Goal: Task Accomplishment & Management: Complete application form

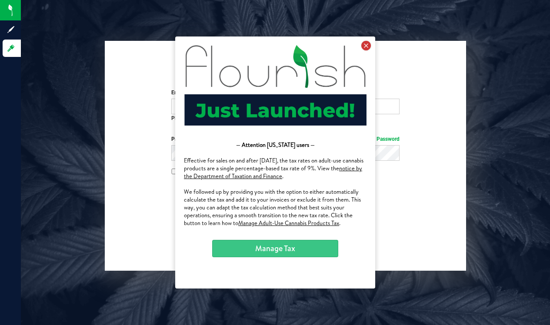
click at [364, 49] on icon at bounding box center [366, 46] width 10 height 10
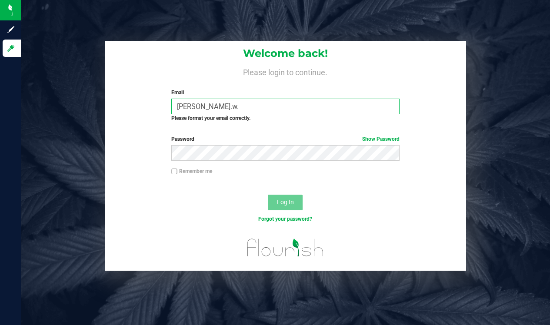
click at [291, 103] on input "josh.w." at bounding box center [285, 107] width 228 height 16
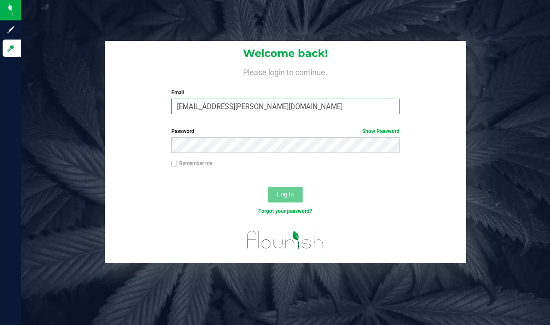
type input "[EMAIL_ADDRESS][PERSON_NAME][DOMAIN_NAME]"
click at [285, 194] on button "Log In" at bounding box center [285, 195] width 35 height 16
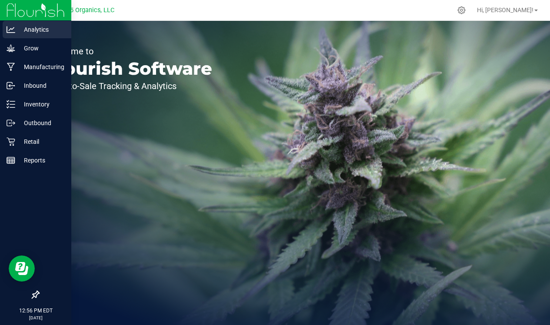
click at [20, 29] on p "Analytics" at bounding box center [41, 29] width 52 height 10
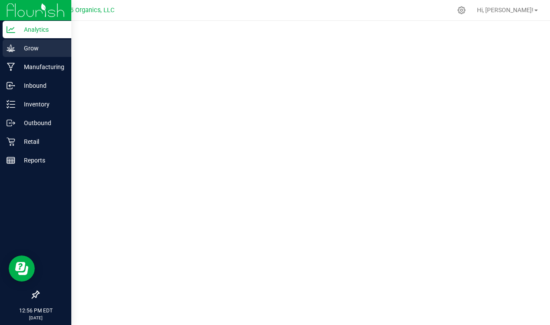
click at [16, 55] on div "Grow" at bounding box center [37, 48] width 69 height 17
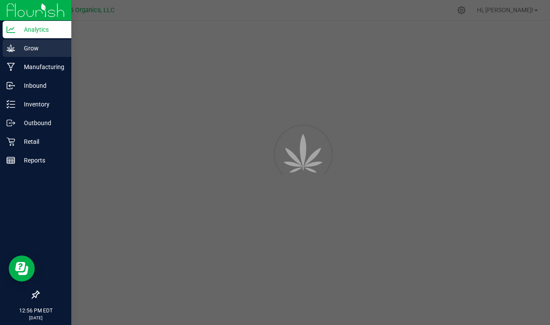
click at [19, 51] on p "Grow" at bounding box center [41, 48] width 52 height 10
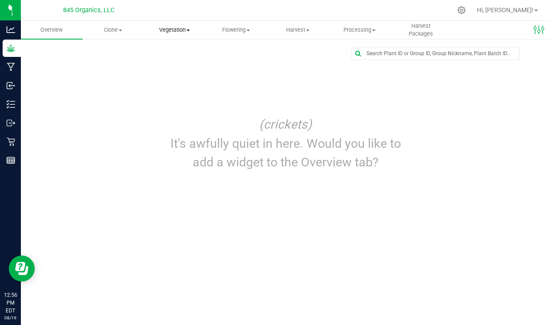
click at [162, 32] on span "Vegetation" at bounding box center [174, 30] width 61 height 8
click at [167, 50] on span "Veg groups" at bounding box center [171, 52] width 55 height 7
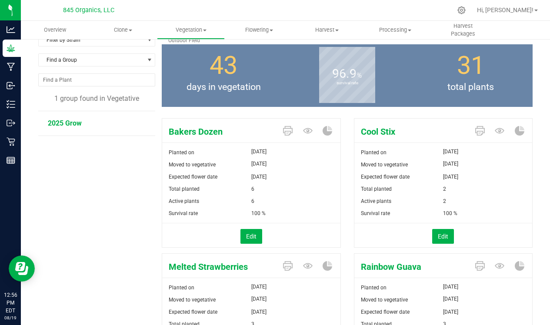
scroll to position [31, 0]
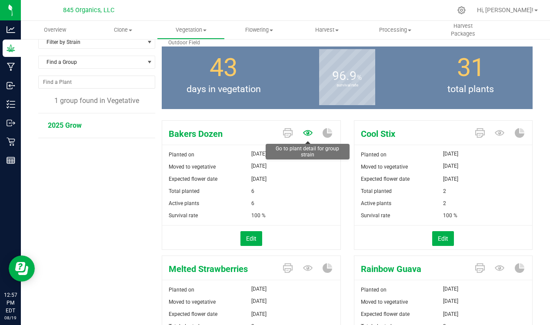
click at [306, 136] on icon at bounding box center [308, 133] width 10 height 10
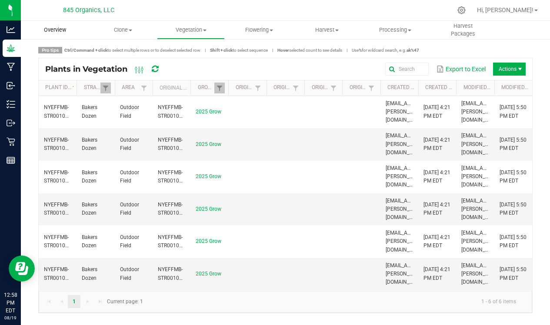
click at [65, 35] on uib-tab-heading "Overview" at bounding box center [55, 30] width 68 height 18
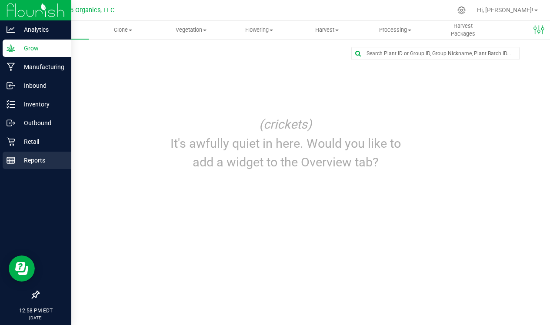
click at [37, 156] on p "Reports" at bounding box center [41, 160] width 52 height 10
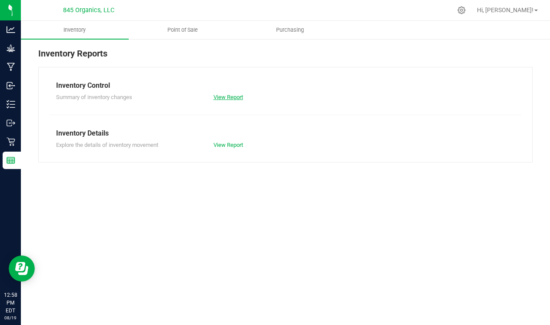
click at [230, 97] on link "View Report" at bounding box center [229, 97] width 30 height 7
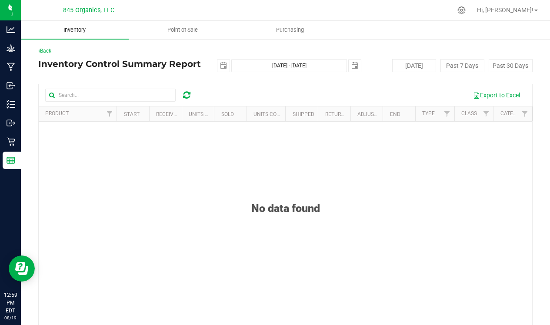
click at [95, 34] on uib-tab-heading "Inventory" at bounding box center [75, 30] width 108 height 18
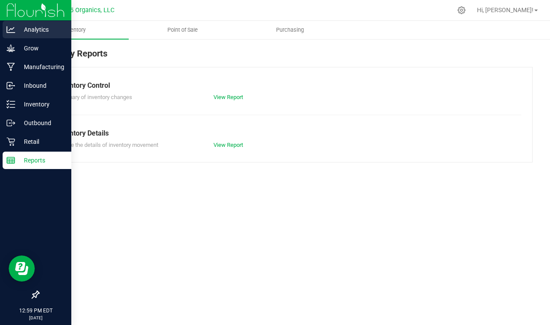
click at [19, 31] on p "Analytics" at bounding box center [41, 29] width 52 height 10
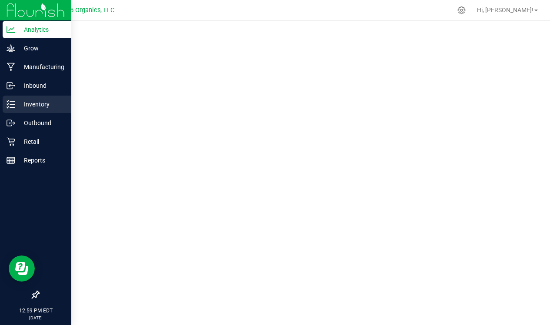
click at [48, 108] on p "Inventory" at bounding box center [41, 104] width 52 height 10
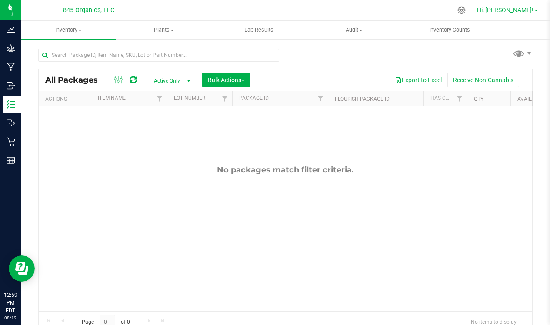
click at [509, 12] on span "Hi, [PERSON_NAME]!" at bounding box center [505, 10] width 57 height 7
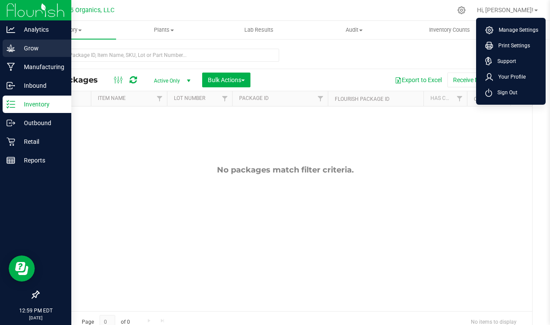
click at [14, 49] on icon at bounding box center [11, 48] width 9 height 9
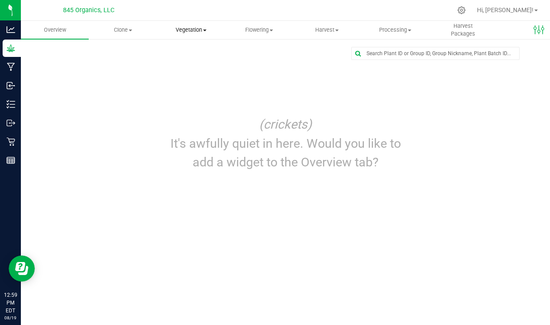
click at [197, 34] on uib-tab-heading "Vegetation Veg groups Veg plants Mother groups Mother plants Apply to plants" at bounding box center [190, 29] width 67 height 17
click at [189, 52] on span "Veg groups" at bounding box center [184, 52] width 55 height 7
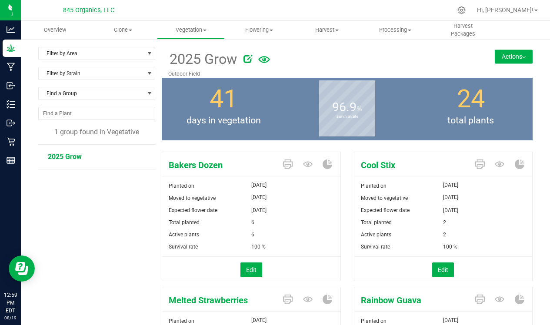
click at [513, 62] on button "Actions" at bounding box center [514, 57] width 38 height 14
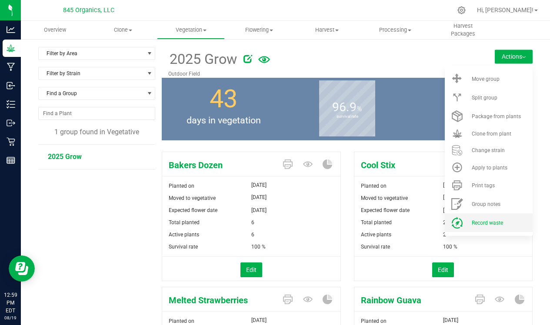
click at [483, 224] on span "Record waste" at bounding box center [487, 223] width 31 height 6
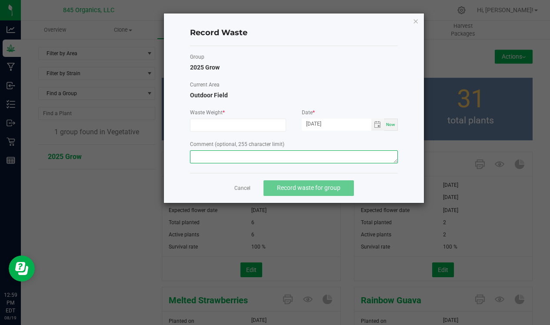
click at [307, 154] on textarea at bounding box center [294, 157] width 208 height 13
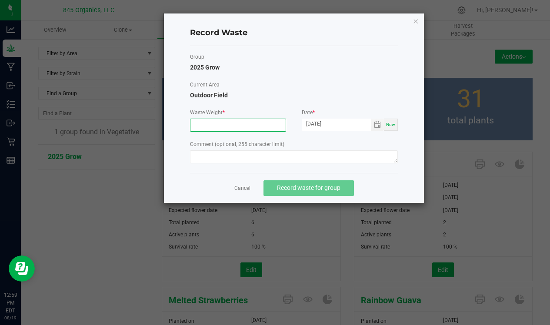
click at [254, 122] on input at bounding box center [238, 125] width 95 height 12
click at [261, 168] on div "Group 2025 Grow Current Area Outdoor Field Waste Weight * Date * 08/19/2025 Now…" at bounding box center [294, 109] width 208 height 127
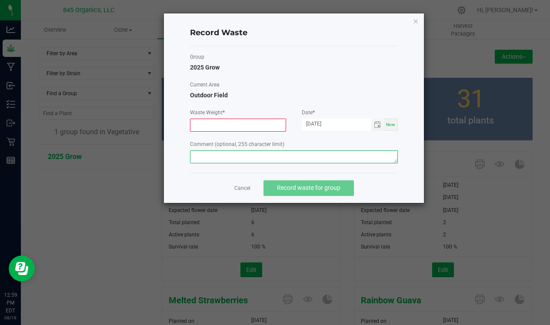
click at [248, 160] on textarea at bounding box center [294, 157] width 208 height 13
click at [249, 187] on link "Cancel" at bounding box center [242, 188] width 16 height 7
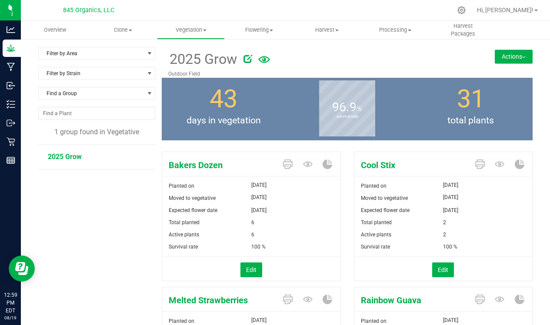
click at [251, 61] on icon at bounding box center [248, 58] width 9 height 9
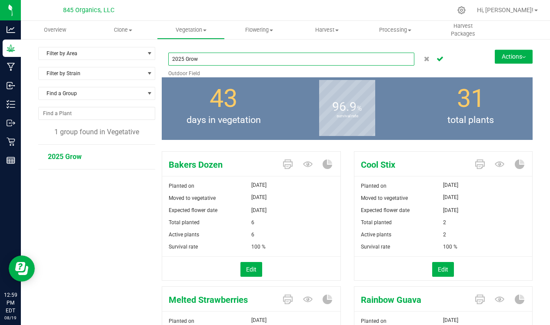
click at [251, 61] on input "2025 Grow" at bounding box center [291, 59] width 246 height 13
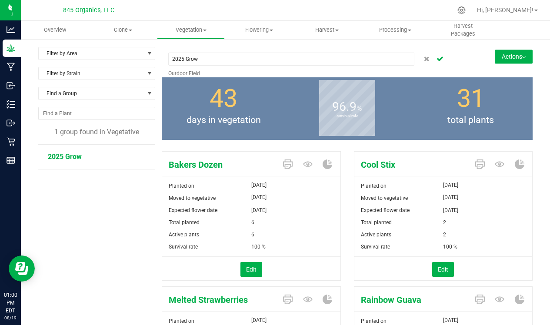
click at [274, 50] on div "2025 Grow" at bounding box center [291, 59] width 246 height 21
click at [435, 58] on button "Cancel button" at bounding box center [440, 59] width 12 height 13
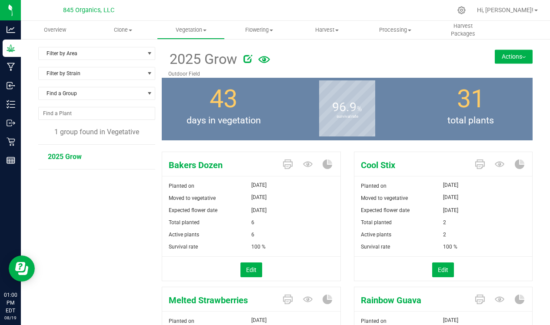
click at [265, 58] on icon at bounding box center [264, 59] width 12 height 7
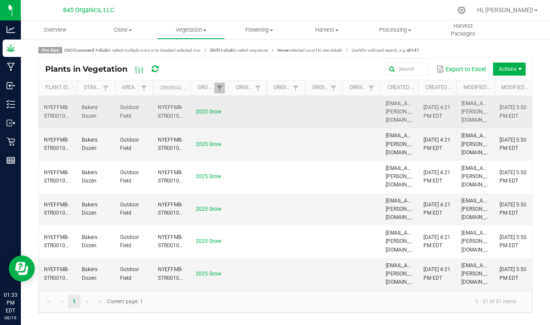
click at [171, 114] on span "NYEFFMB-STR00100000001" at bounding box center [179, 111] width 43 height 14
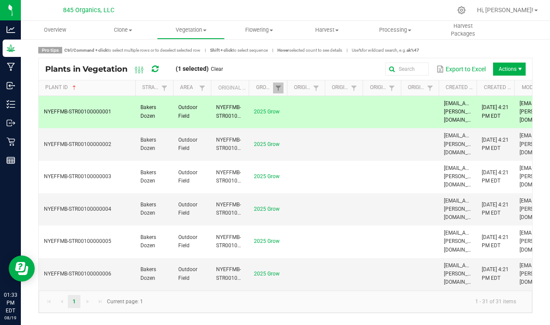
click at [133, 84] on span at bounding box center [134, 155] width 3 height 151
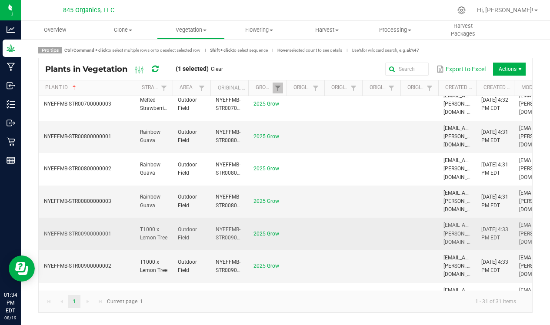
scroll to position [656, 0]
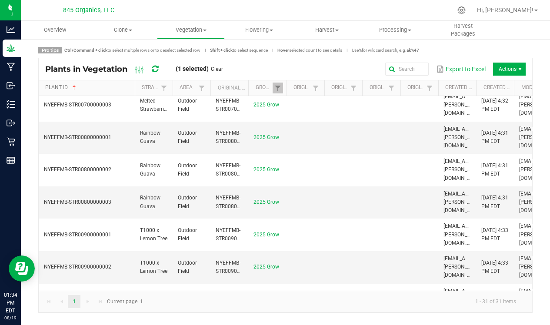
click at [104, 88] on link "Plant ID" at bounding box center [88, 87] width 86 height 7
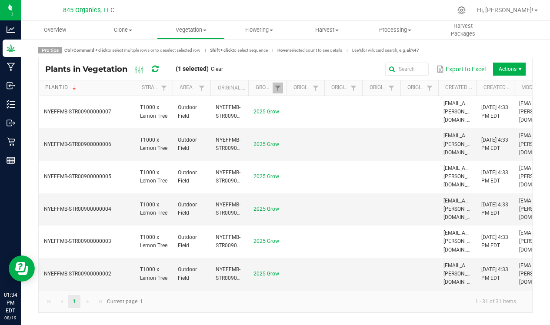
click at [106, 87] on link "Plant ID" at bounding box center [88, 87] width 86 height 7
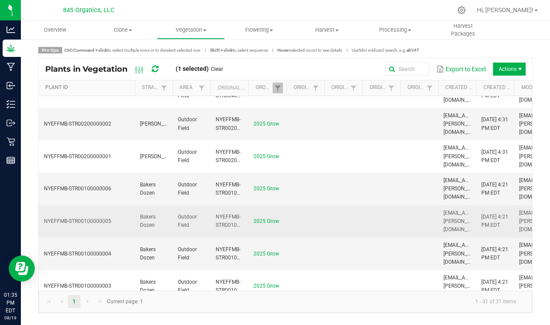
scroll to position [726, 0]
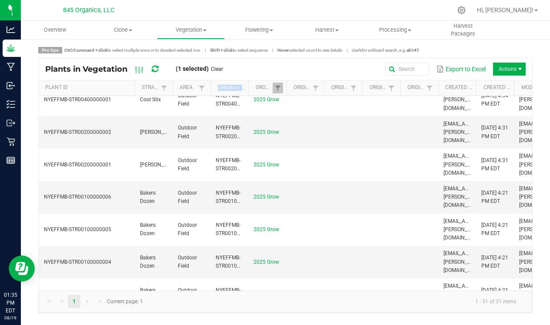
drag, startPoint x: 247, startPoint y: 87, endPoint x: 244, endPoint y: 83, distance: 4.9
click at [244, 83] on th "Original Plant ID" at bounding box center [230, 88] width 38 height 16
click at [253, 65] on div "Export to Excel Actions" at bounding box center [378, 69] width 296 height 15
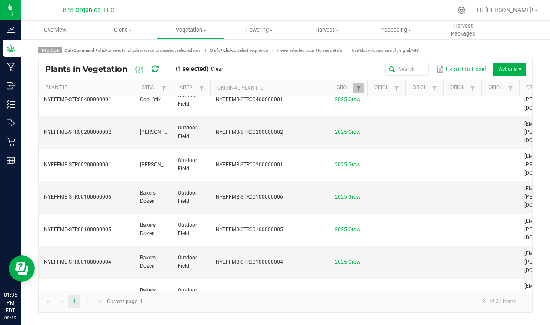
click at [328, 88] on span at bounding box center [328, 155] width 3 height 151
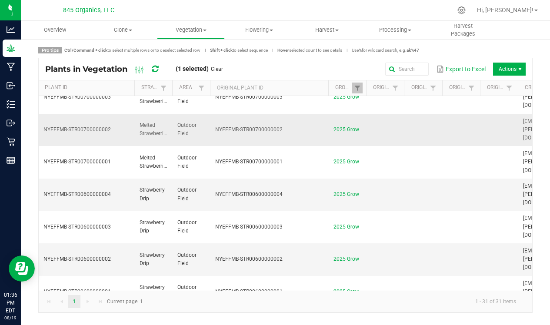
scroll to position [0, 0]
click at [134, 35] on uib-tab-heading "Clone Create plants Cloning groups Cloning plants Apply to plants" at bounding box center [122, 29] width 67 height 17
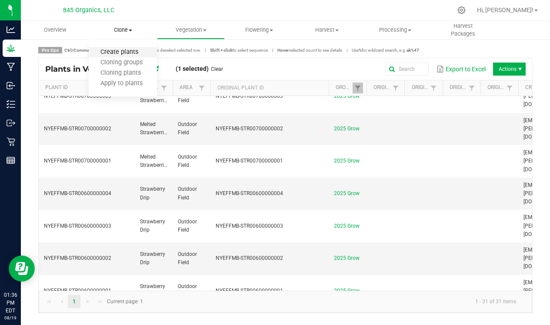
click at [128, 51] on span "Create plants" at bounding box center [119, 52] width 61 height 7
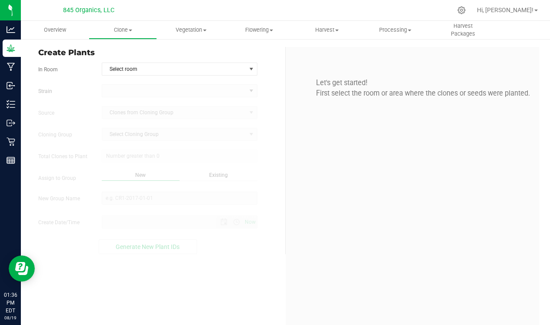
type input "8/19/2025 1:36 PM"
click at [217, 70] on span "Select room" at bounding box center [174, 69] width 144 height 12
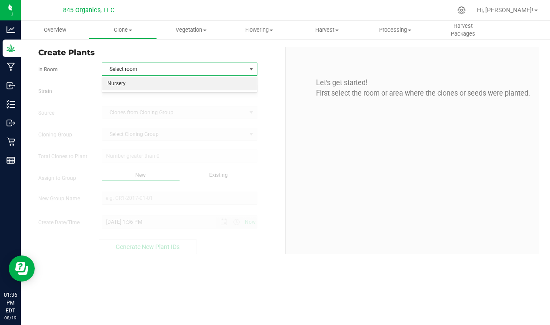
click at [210, 84] on li "Nursery" at bounding box center [179, 83] width 155 height 13
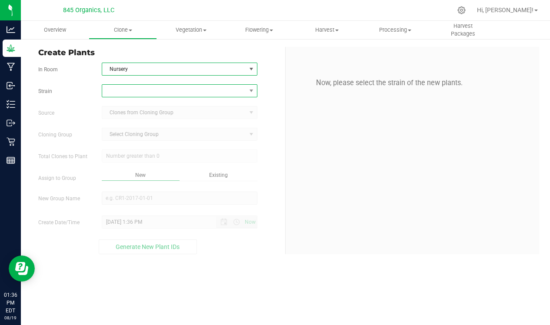
click at [196, 88] on span at bounding box center [174, 91] width 144 height 12
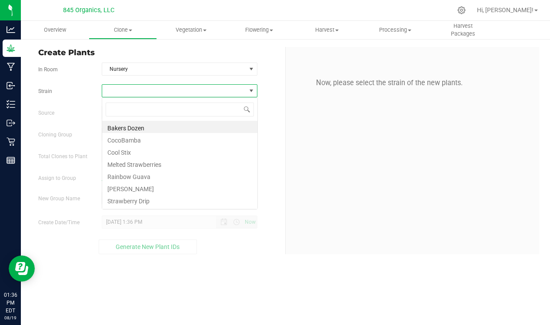
scroll to position [13, 156]
click at [145, 128] on li "Bakers Dozen" at bounding box center [179, 127] width 155 height 12
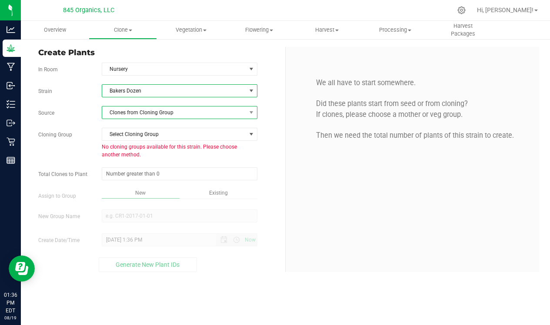
click at [155, 114] on span "Clones from Cloning Group" at bounding box center [174, 113] width 144 height 12
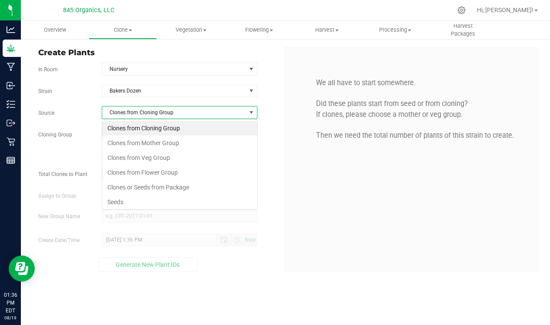
scroll to position [13, 156]
click at [153, 155] on li "Clones from Veg Group" at bounding box center [179, 158] width 155 height 15
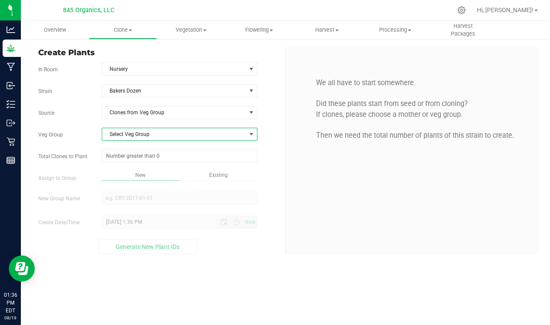
click at [157, 135] on span "Select Veg Group" at bounding box center [174, 134] width 144 height 12
click at [154, 145] on li "2025 Grow" at bounding box center [179, 149] width 155 height 13
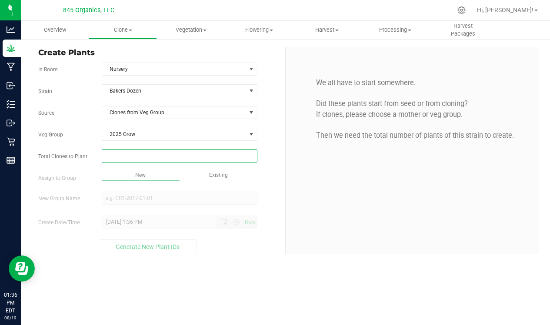
click at [170, 154] on span at bounding box center [180, 156] width 156 height 13
type input "5"
click at [211, 175] on div "Overview Clone Create plants Cloning groups Cloning plants Apply to plants Vege…" at bounding box center [285, 173] width 529 height 305
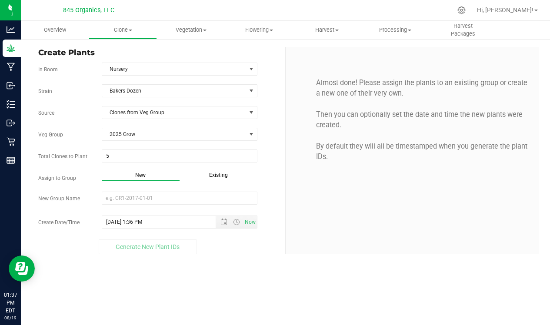
click at [221, 177] on span "Existing" at bounding box center [218, 175] width 19 height 6
click at [159, 175] on div "New" at bounding box center [141, 176] width 78 height 10
click at [192, 175] on div "Existing" at bounding box center [219, 176] width 78 height 10
click at [158, 177] on div "New" at bounding box center [141, 176] width 78 height 10
click at [171, 198] on input "New Group Name" at bounding box center [180, 198] width 156 height 13
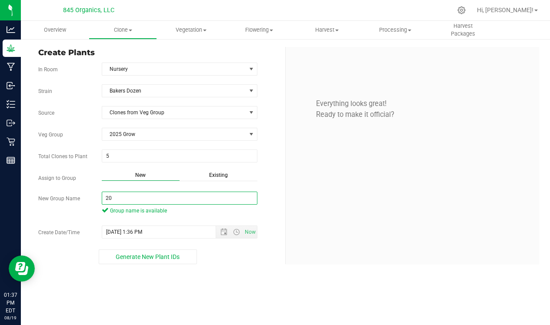
type input "2"
click at [221, 231] on span "Open the date view" at bounding box center [224, 232] width 7 height 7
type input "[DATE] Clones"
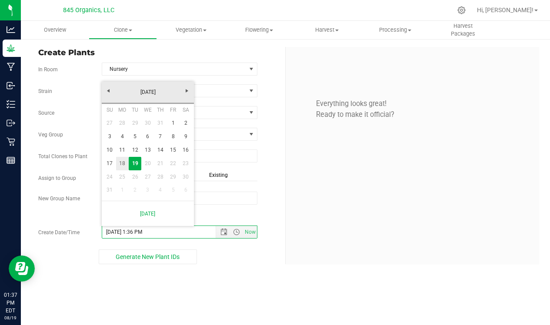
click at [123, 163] on link "18" at bounding box center [122, 163] width 13 height 13
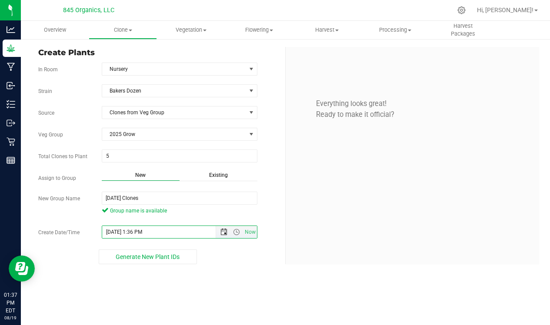
click at [225, 231] on span "Open the date view" at bounding box center [224, 232] width 7 height 7
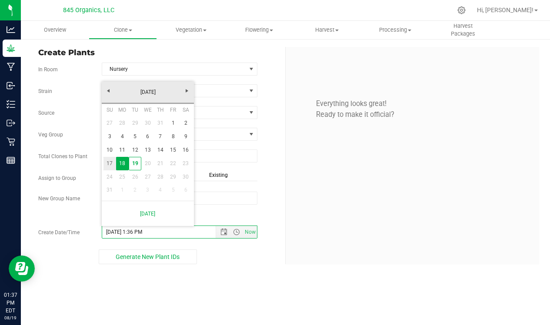
click at [114, 164] on link "17" at bounding box center [110, 163] width 13 height 13
type input "8/17/2025 1:36 PM"
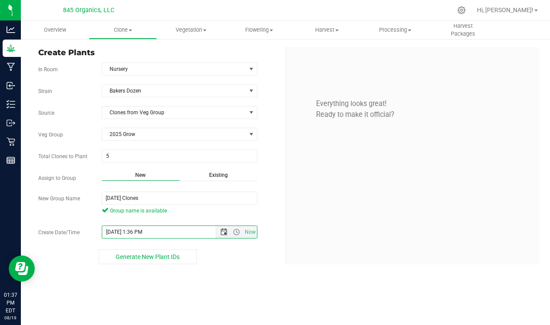
click at [225, 231] on span "Open the date view" at bounding box center [224, 232] width 7 height 7
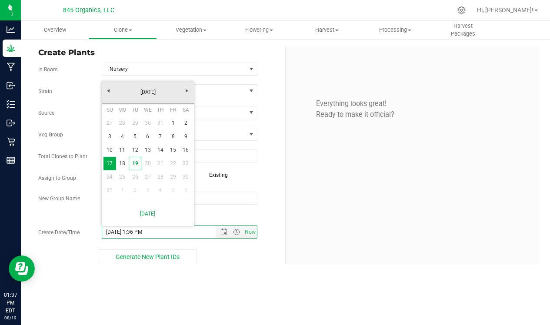
click at [263, 259] on div "Generate New Plant IDs" at bounding box center [148, 257] width 232 height 15
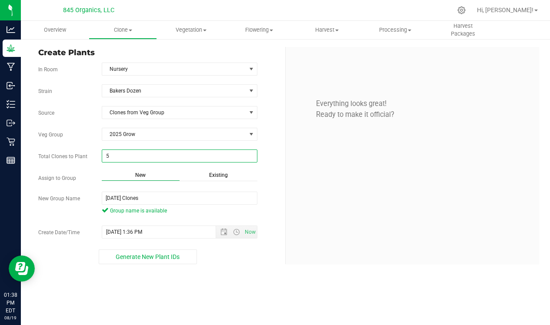
click at [150, 157] on span "5 5" at bounding box center [180, 156] width 156 height 13
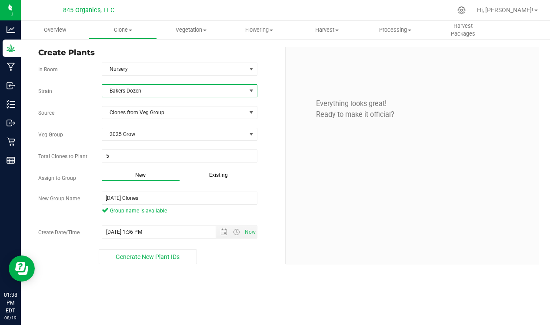
click at [136, 94] on span "Bakers Dozen" at bounding box center [174, 91] width 144 height 12
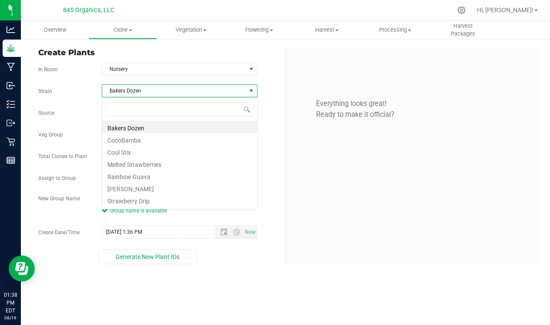
scroll to position [13, 156]
click at [136, 94] on span "Bakers Dozen" at bounding box center [174, 91] width 144 height 12
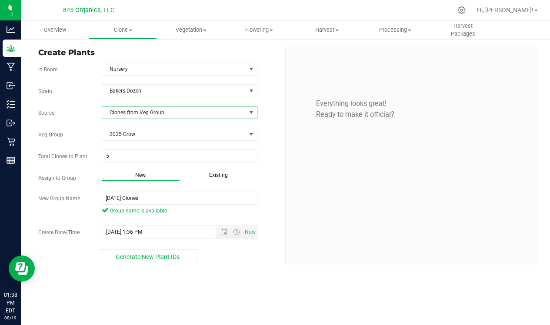
click at [125, 110] on span "Clones from Veg Group" at bounding box center [174, 113] width 144 height 12
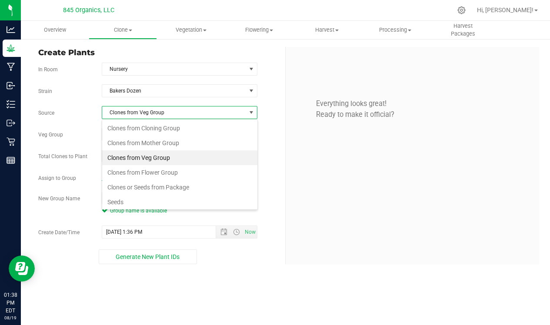
click at [125, 110] on span "Clones from Veg Group" at bounding box center [174, 113] width 144 height 12
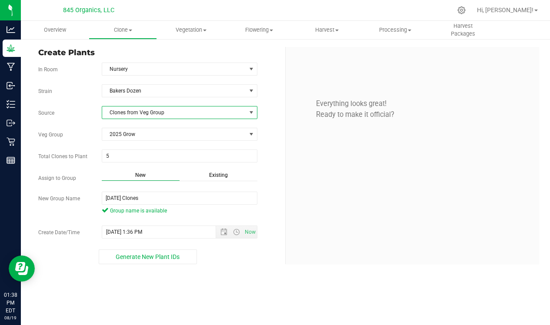
click at [131, 112] on span "Clones from Veg Group" at bounding box center [174, 113] width 144 height 12
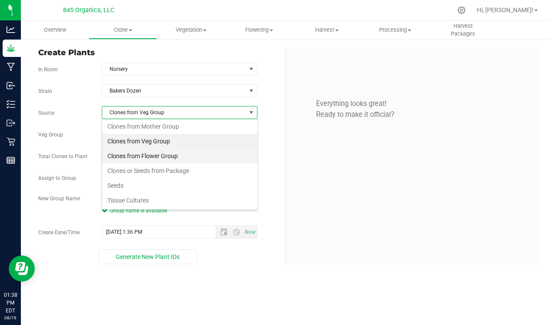
scroll to position [17, 0]
click at [143, 114] on span "Clones from Veg Group" at bounding box center [174, 113] width 144 height 12
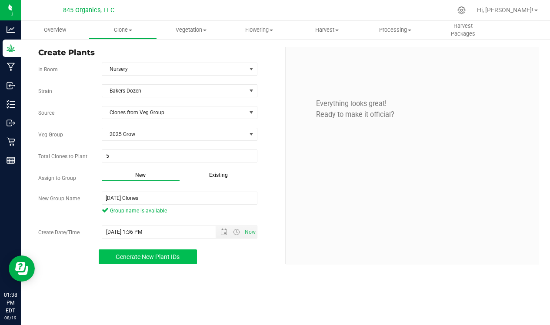
click at [141, 253] on button "Generate New Plant IDs" at bounding box center [148, 257] width 99 height 15
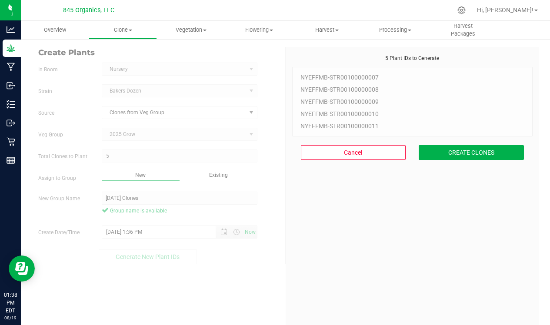
scroll to position [26, 0]
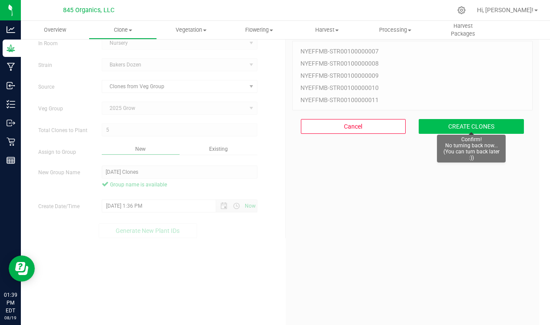
click at [445, 122] on button "CREATE CLONES" at bounding box center [471, 126] width 105 height 15
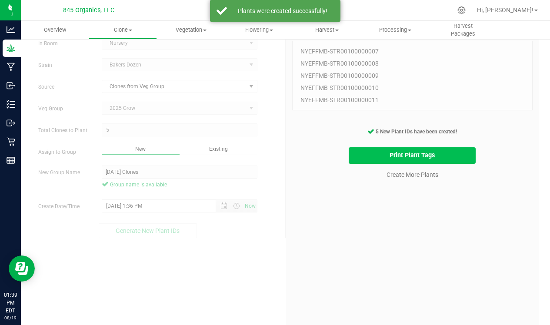
click at [410, 148] on button "Print Plant Tags" at bounding box center [412, 155] width 127 height 17
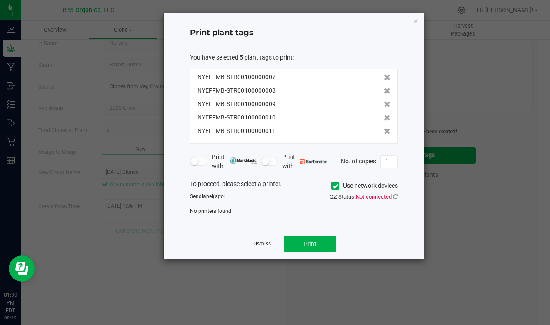
click at [265, 248] on link "Dismiss" at bounding box center [261, 244] width 19 height 7
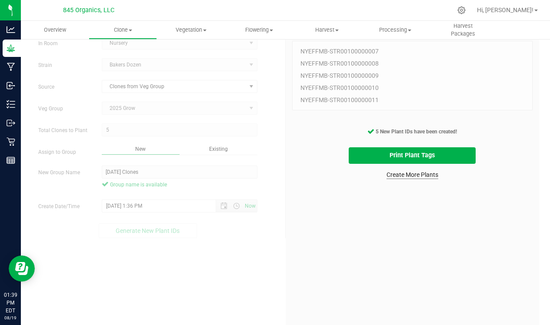
click at [396, 171] on link "Create More Plants" at bounding box center [413, 175] width 52 height 9
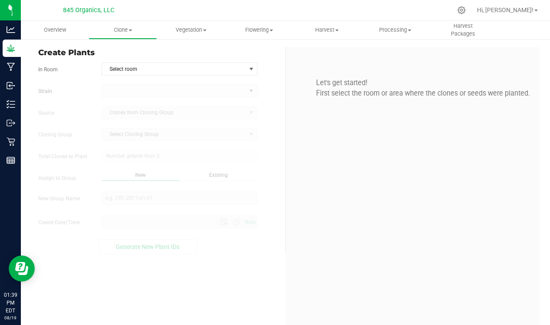
type input "8/19/2025 1:39 PM"
click at [175, 63] on span "Select room" at bounding box center [174, 69] width 144 height 12
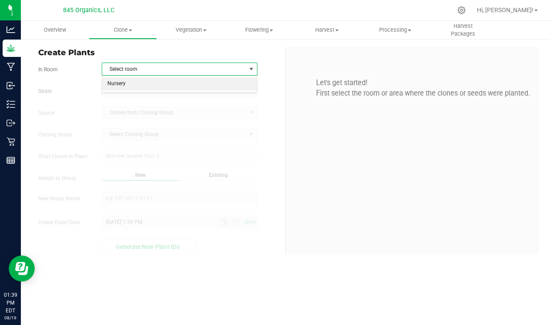
click at [171, 81] on li "Nursery" at bounding box center [179, 83] width 155 height 13
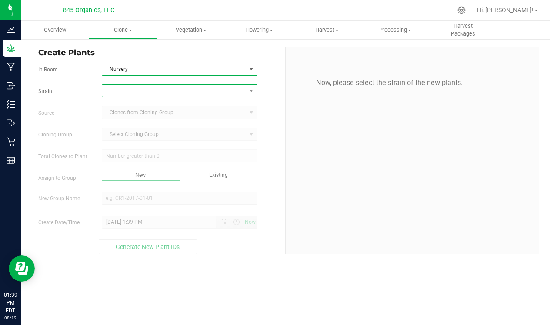
click at [170, 90] on span at bounding box center [174, 91] width 144 height 12
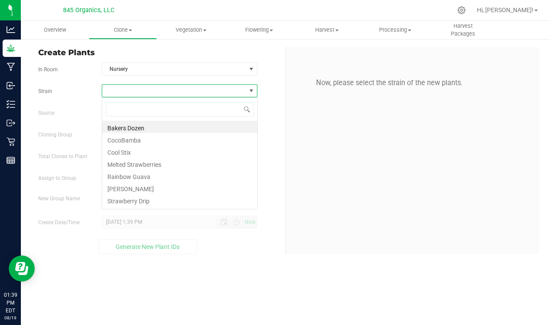
scroll to position [13, 156]
click at [132, 154] on li "Cool Stix" at bounding box center [179, 151] width 155 height 12
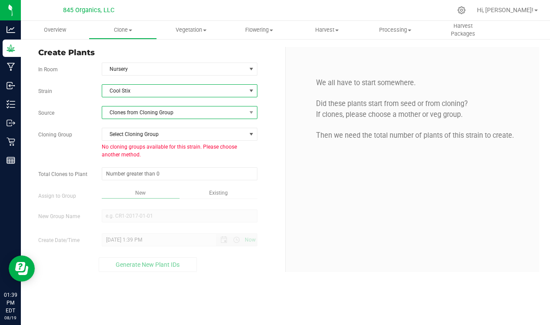
click at [178, 114] on span "Clones from Cloning Group" at bounding box center [174, 113] width 144 height 12
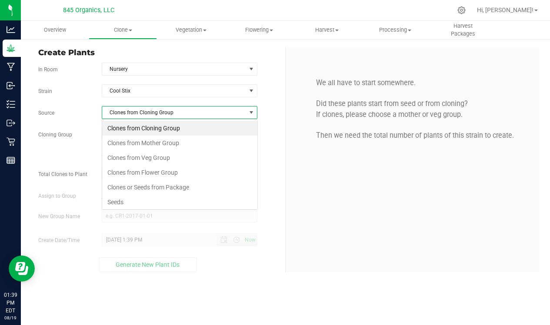
scroll to position [13, 156]
click at [178, 114] on span "Clones from Cloning Group" at bounding box center [174, 113] width 144 height 12
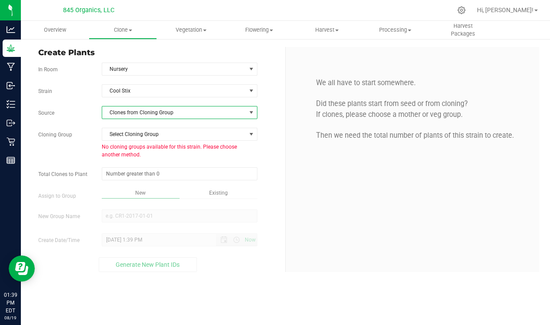
click at [248, 109] on span at bounding box center [251, 113] width 11 height 12
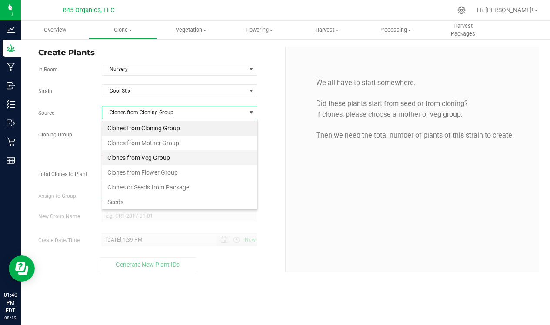
click at [184, 160] on li "Clones from Veg Group" at bounding box center [179, 158] width 155 height 15
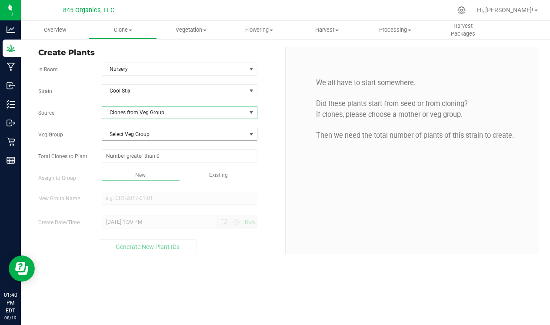
click at [171, 137] on span "Select Veg Group" at bounding box center [174, 134] width 144 height 12
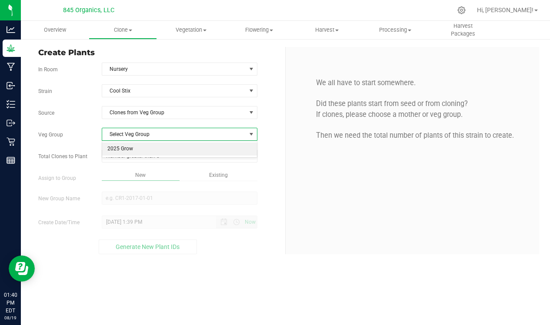
click at [155, 149] on li "2025 Grow" at bounding box center [179, 149] width 155 height 13
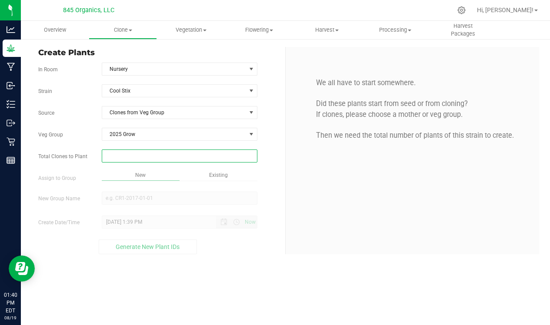
click at [177, 154] on span at bounding box center [180, 156] width 156 height 13
type input "5"
click at [163, 158] on input "5" at bounding box center [179, 156] width 155 height 12
type input "5"
click at [167, 168] on div "Strain Cool Stix Source Clones from Veg Group Veg Group 2025 Grow Select Veg Gr…" at bounding box center [158, 169] width 241 height 170
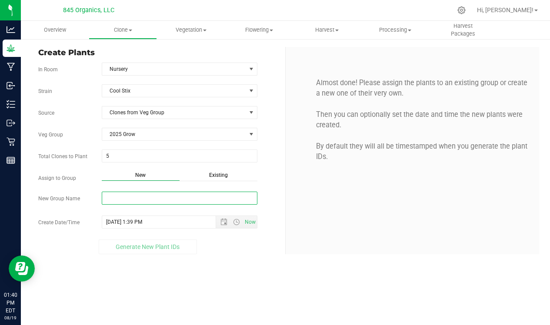
click at [170, 201] on input "New Group Name" at bounding box center [180, 198] width 156 height 13
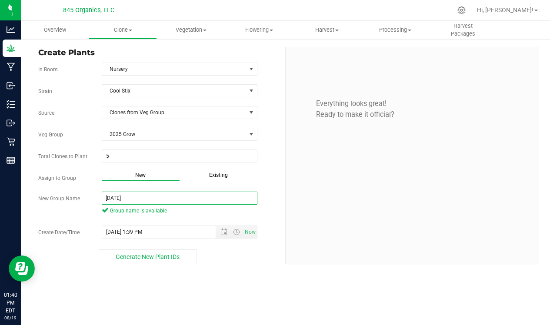
type input "August 2025"
click at [264, 202] on div "New Group Name August 2025 Group name is available" at bounding box center [159, 204] width 254 height 25
click at [222, 231] on span "Open the date view" at bounding box center [224, 232] width 7 height 7
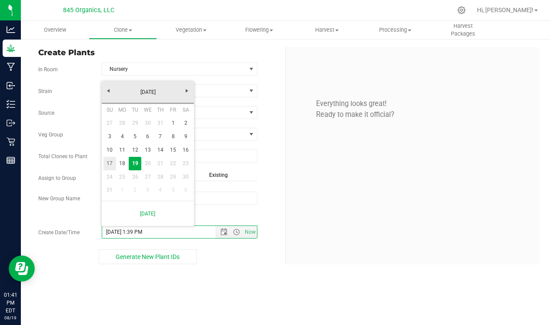
click at [113, 164] on link "17" at bounding box center [110, 163] width 13 height 13
type input "8/17/2025 1:39 PM"
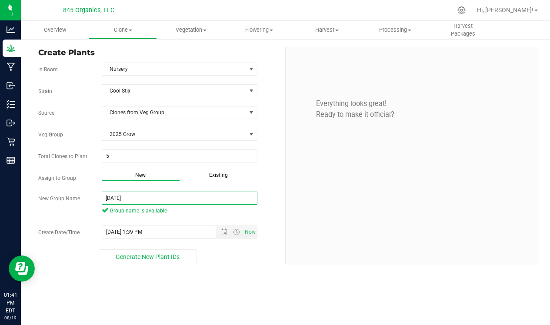
click at [147, 194] on input "August 2025" at bounding box center [180, 198] width 156 height 13
click at [146, 198] on input "August 2025" at bounding box center [180, 198] width 156 height 13
click at [221, 235] on span "Open the date view" at bounding box center [224, 232] width 7 height 7
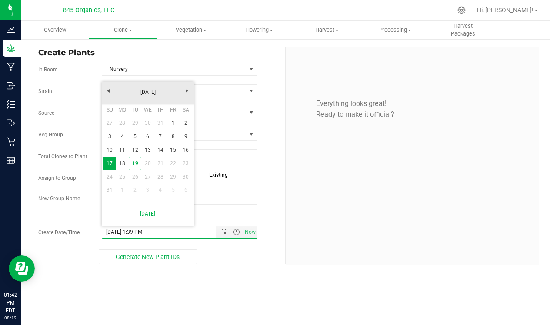
click at [234, 253] on div "Generate New Plant IDs" at bounding box center [147, 257] width 219 height 15
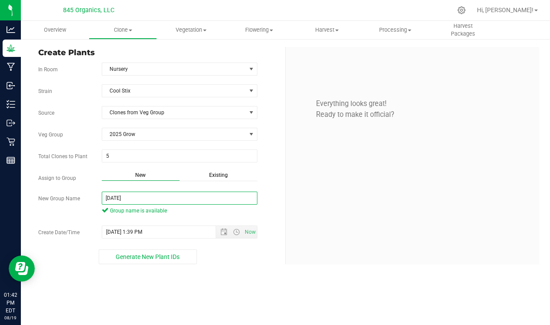
click at [148, 201] on input "August 2025" at bounding box center [180, 198] width 156 height 13
type input "[DATE] Clones"
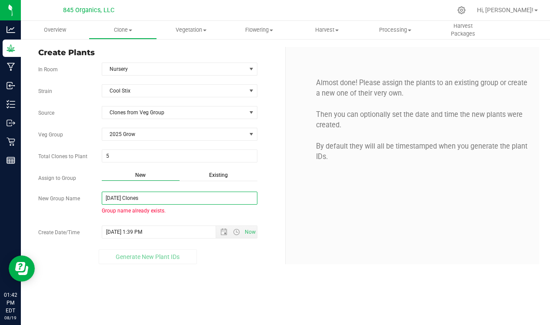
drag, startPoint x: 172, startPoint y: 200, endPoint x: 85, endPoint y: 191, distance: 87.4
click at [85, 192] on div "New Group Name August 2025 Clones Group name already exists." at bounding box center [159, 204] width 254 height 25
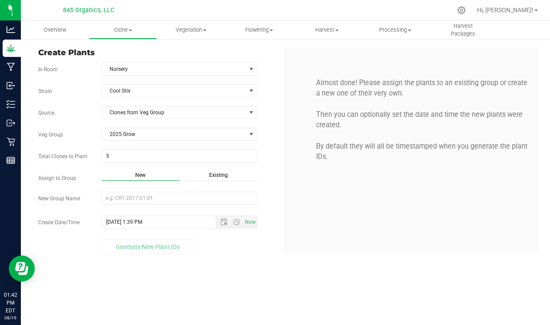
click at [207, 172] on div "Existing" at bounding box center [219, 176] width 78 height 10
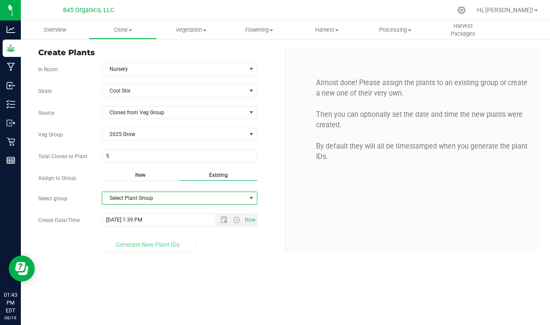
click at [184, 199] on span "Select Plant Group" at bounding box center [174, 198] width 144 height 12
click at [178, 216] on li "[DATE] Clones" at bounding box center [179, 213] width 155 height 13
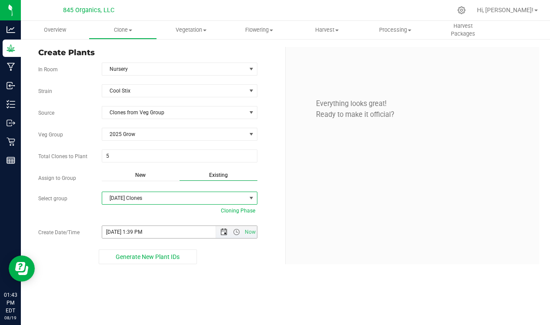
click at [225, 233] on span "Open the date view" at bounding box center [224, 232] width 7 height 7
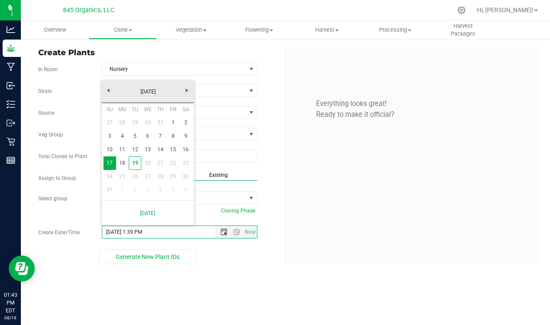
click at [225, 233] on span "Open the date view" at bounding box center [224, 232] width 7 height 7
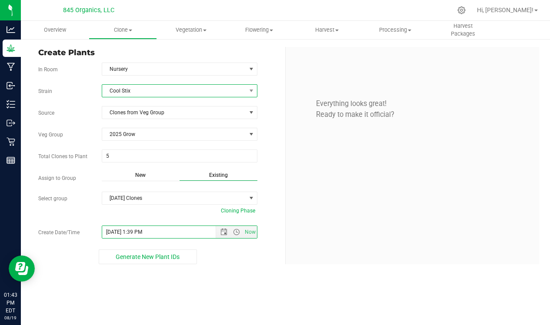
click at [205, 93] on span "Cool Stix" at bounding box center [174, 91] width 144 height 12
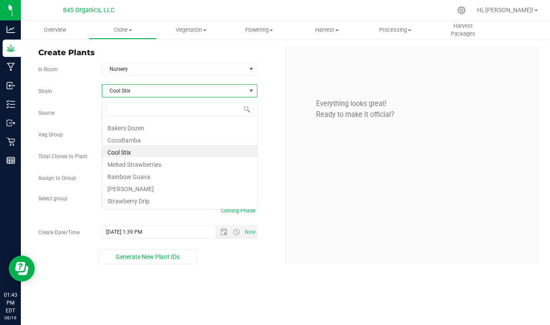
scroll to position [13, 156]
click at [194, 150] on li "Cool Stix" at bounding box center [179, 151] width 155 height 12
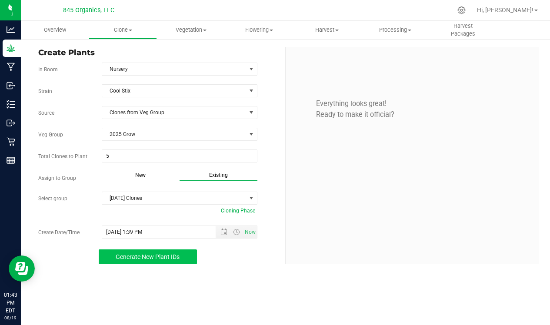
click at [170, 257] on span "Generate New Plant IDs" at bounding box center [148, 257] width 64 height 7
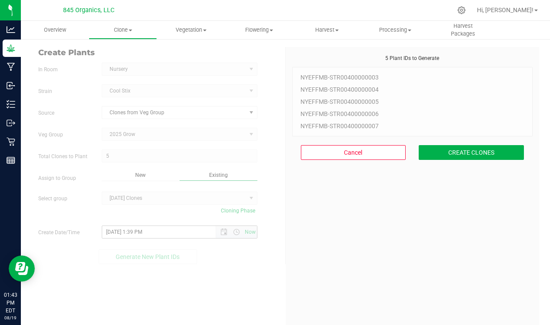
scroll to position [26, 0]
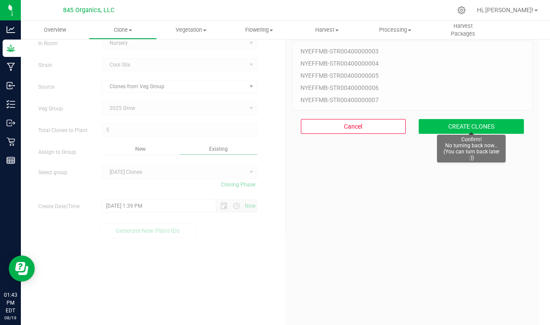
click at [439, 130] on button "CREATE CLONES" at bounding box center [471, 126] width 105 height 15
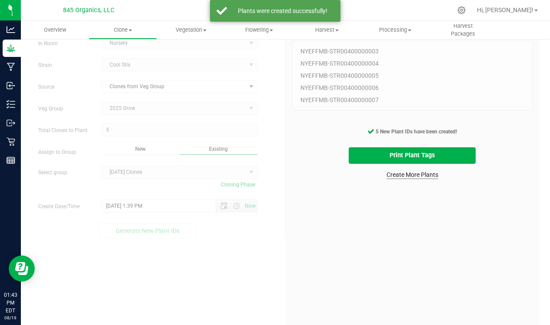
click at [404, 177] on link "Create More Plants" at bounding box center [413, 175] width 52 height 9
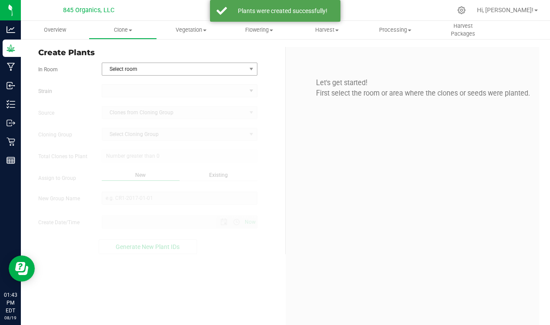
type input "8/19/2025 1:43 PM"
click at [179, 70] on span "Select room" at bounding box center [174, 69] width 144 height 12
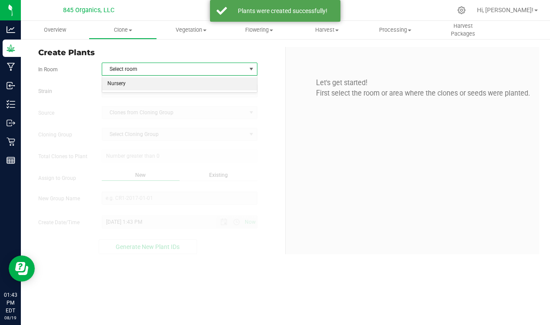
click at [171, 86] on li "Nursery" at bounding box center [179, 83] width 155 height 13
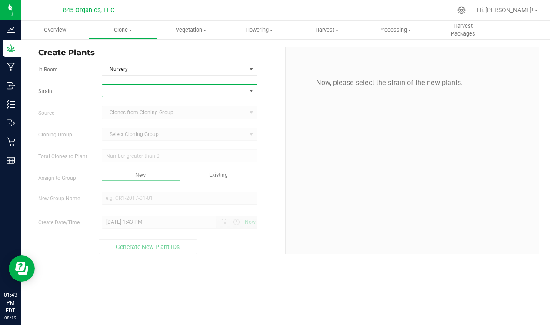
click at [174, 87] on span at bounding box center [174, 91] width 144 height 12
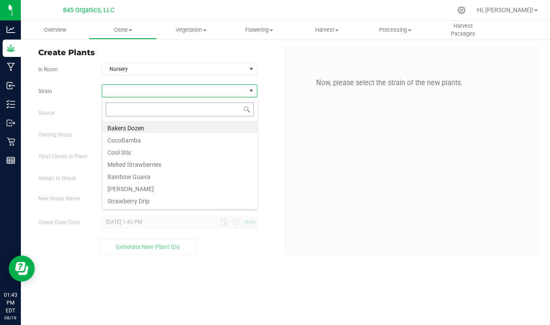
scroll to position [13, 156]
click at [163, 166] on li "Melted Strawberries" at bounding box center [179, 163] width 155 height 12
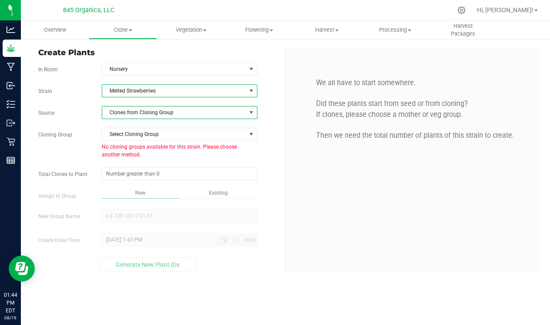
click at [168, 114] on span "Clones from Cloning Group" at bounding box center [174, 113] width 144 height 12
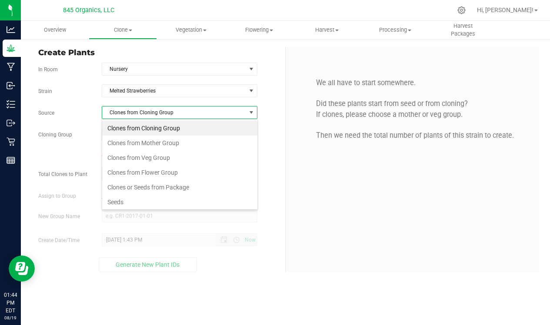
scroll to position [13, 156]
click at [168, 156] on li "Clones from Veg Group" at bounding box center [179, 158] width 155 height 15
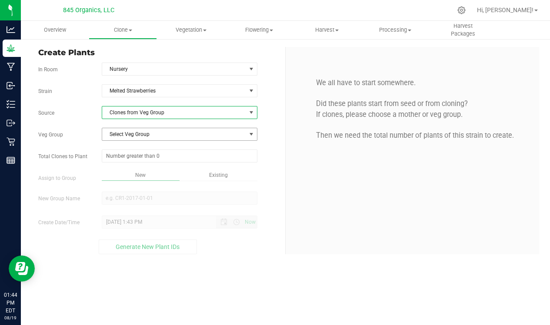
click at [168, 134] on span "Select Veg Group" at bounding box center [174, 134] width 144 height 12
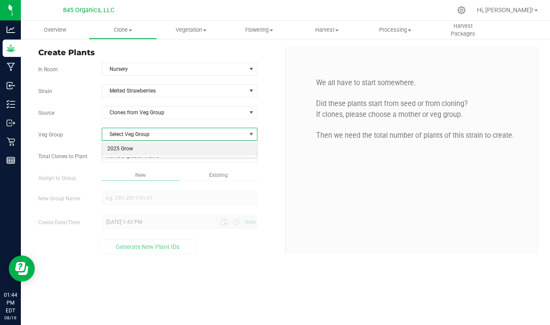
click at [166, 149] on li "2025 Grow" at bounding box center [179, 149] width 155 height 13
click at [178, 154] on span at bounding box center [180, 156] width 156 height 13
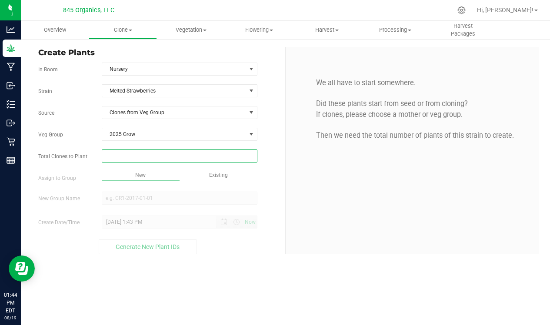
type input "5"
click at [201, 171] on div "Overview Clone Create plants Cloning groups Cloning plants Apply to plants Vege…" at bounding box center [285, 173] width 529 height 305
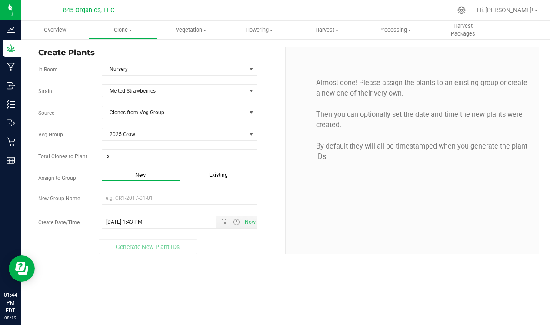
click at [212, 172] on span "Existing" at bounding box center [218, 175] width 19 height 6
click at [181, 195] on span "Select Plant Group" at bounding box center [174, 198] width 144 height 12
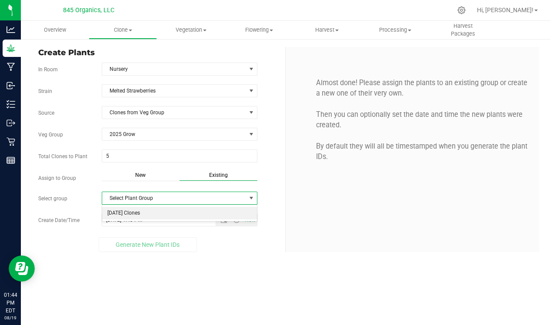
click at [179, 211] on li "[DATE] Clones" at bounding box center [179, 213] width 155 height 13
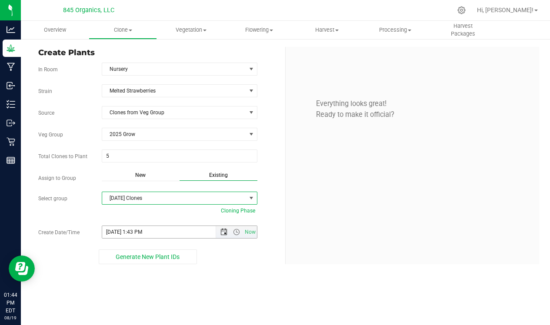
click at [225, 229] on span "Open the date view" at bounding box center [224, 232] width 7 height 7
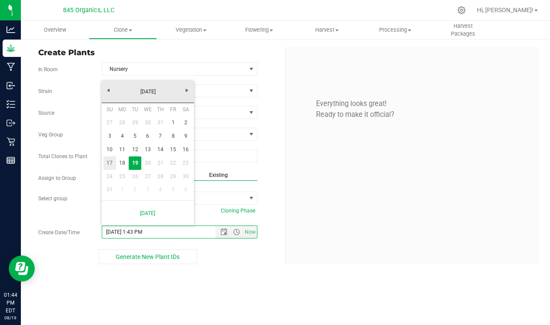
click at [114, 162] on link "17" at bounding box center [110, 163] width 13 height 13
type input "8/17/2025 1:43 PM"
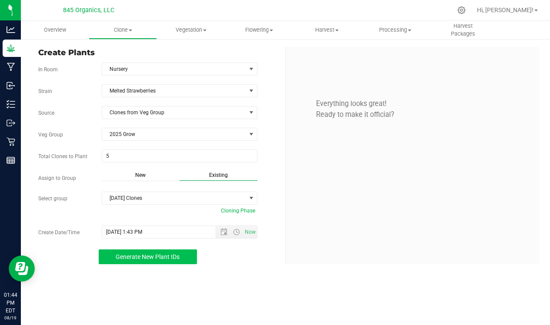
click at [183, 253] on button "Generate New Plant IDs" at bounding box center [148, 257] width 99 height 15
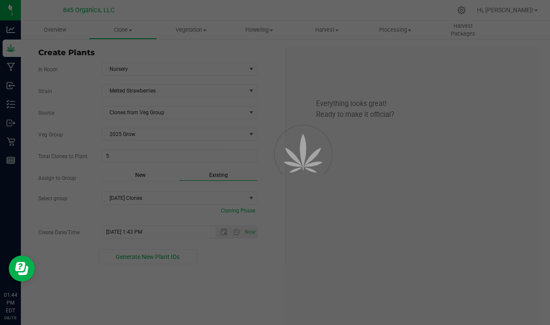
scroll to position [26, 0]
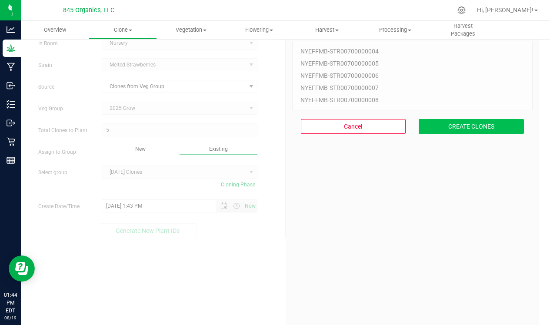
click at [437, 126] on button "CREATE CLONES" at bounding box center [471, 126] width 105 height 15
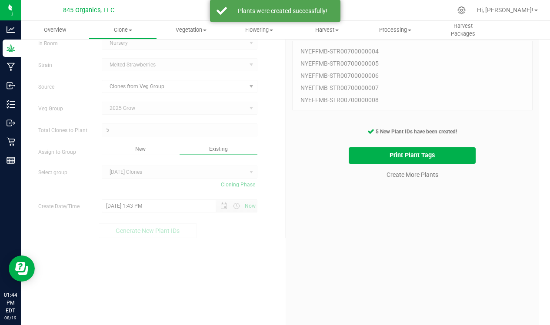
click at [404, 168] on cancel-button "Create More Plants" at bounding box center [413, 174] width 60 height 15
click at [398, 172] on link "Create More Plants" at bounding box center [413, 175] width 52 height 9
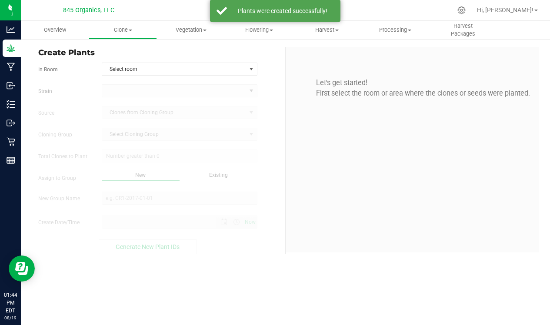
type input "8/19/2025 1:44 PM"
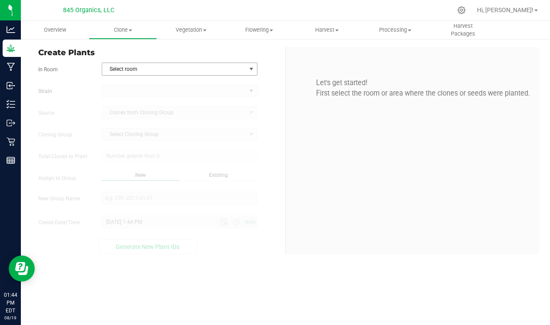
click at [123, 67] on span "Select room" at bounding box center [174, 69] width 144 height 12
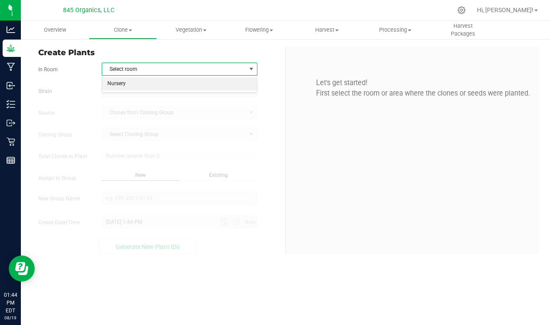
click at [130, 82] on li "Nursery" at bounding box center [179, 83] width 155 height 13
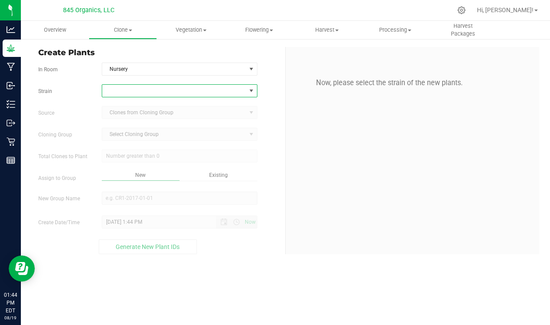
click at [137, 89] on span at bounding box center [174, 91] width 144 height 12
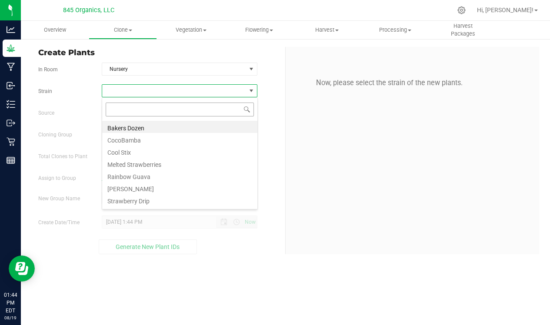
scroll to position [13, 156]
click at [152, 174] on li "Rainbow Guava" at bounding box center [179, 176] width 155 height 12
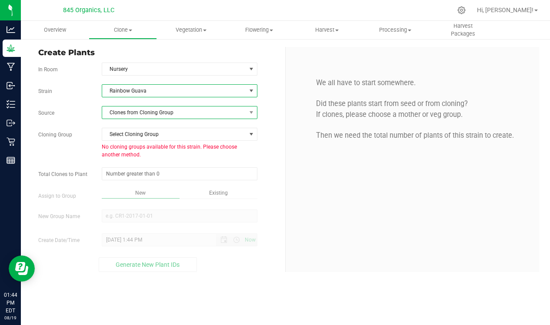
click at [155, 113] on span "Clones from Cloning Group" at bounding box center [174, 113] width 144 height 12
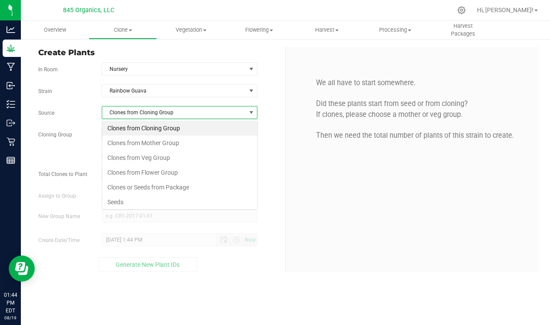
scroll to position [13, 156]
click at [155, 157] on li "Clones from Veg Group" at bounding box center [179, 158] width 155 height 15
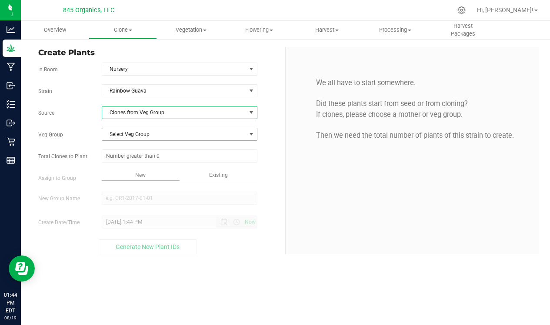
click at [156, 139] on span "Select Veg Group" at bounding box center [174, 134] width 144 height 12
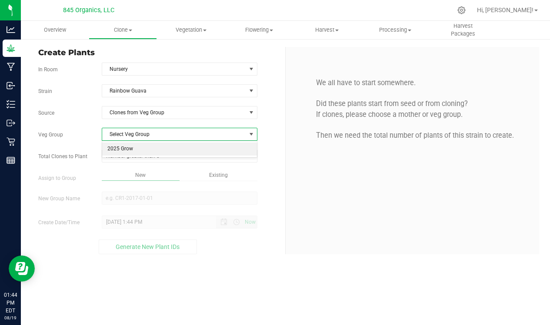
click at [137, 145] on li "2025 Grow" at bounding box center [179, 149] width 155 height 13
click at [152, 153] on span at bounding box center [180, 156] width 156 height 13
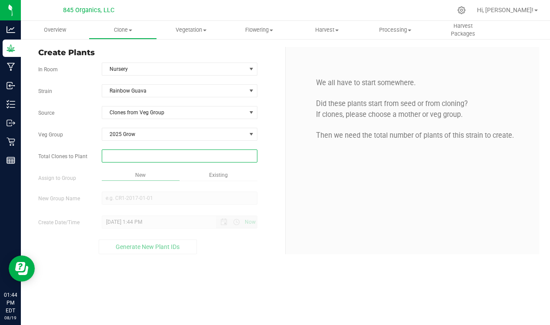
type input "5"
click at [214, 170] on div "Overview Clone Create plants Cloning groups Cloning plants Apply to plants Vege…" at bounding box center [285, 173] width 529 height 305
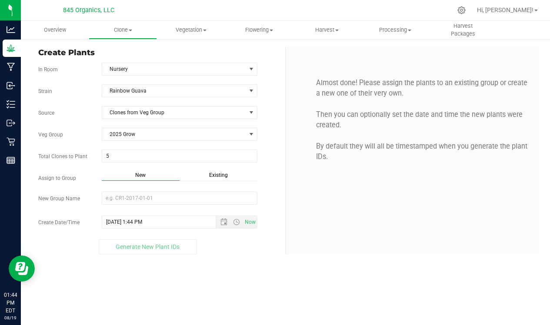
click at [206, 176] on div "Existing" at bounding box center [219, 176] width 78 height 10
click at [161, 194] on span "Select Plant Group" at bounding box center [174, 198] width 144 height 12
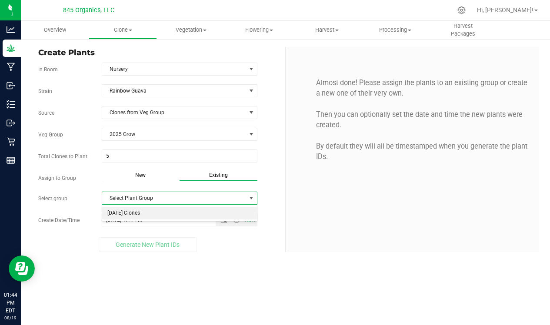
click at [154, 214] on li "[DATE] Clones" at bounding box center [179, 213] width 155 height 13
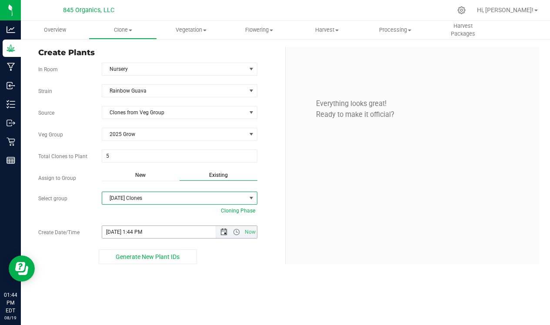
click at [222, 234] on span "Open the date view" at bounding box center [224, 232] width 7 height 7
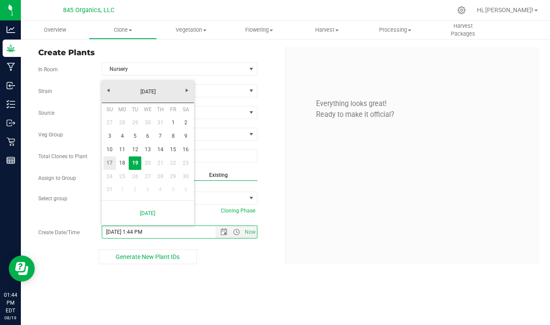
click at [109, 164] on link "17" at bounding box center [110, 163] width 13 height 13
type input "8/17/2025 1:44 PM"
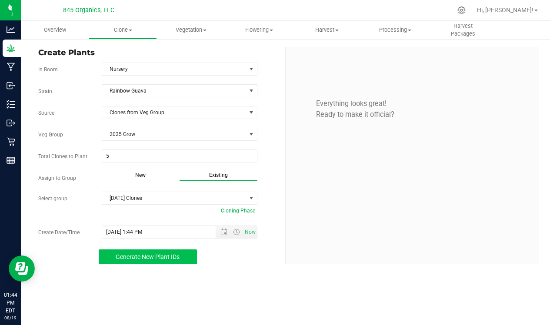
click at [174, 256] on span "Generate New Plant IDs" at bounding box center [148, 257] width 64 height 7
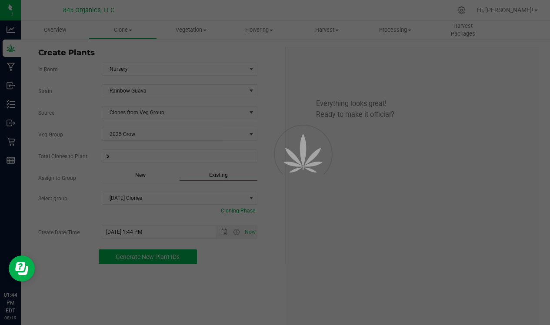
scroll to position [26, 0]
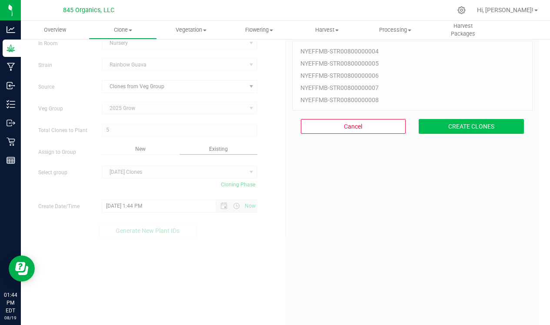
click at [437, 122] on button "CREATE CLONES" at bounding box center [471, 126] width 105 height 15
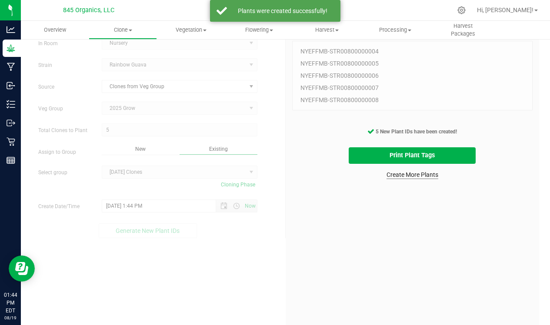
click at [414, 175] on link "Create More Plants" at bounding box center [413, 175] width 52 height 9
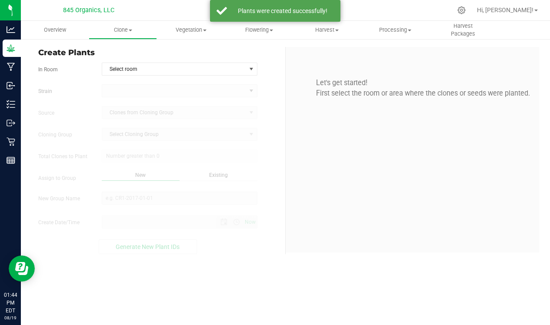
type input "8/19/2025 1:44 PM"
click at [141, 74] on span "Select room" at bounding box center [174, 69] width 144 height 12
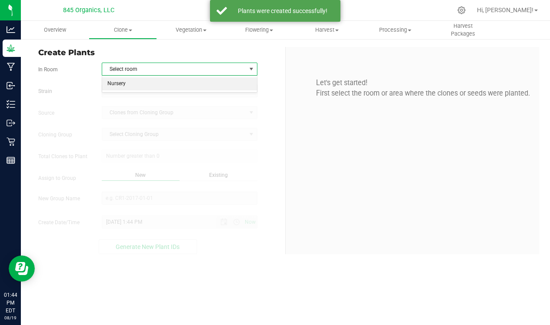
click at [128, 84] on li "Nursery" at bounding box center [179, 83] width 155 height 13
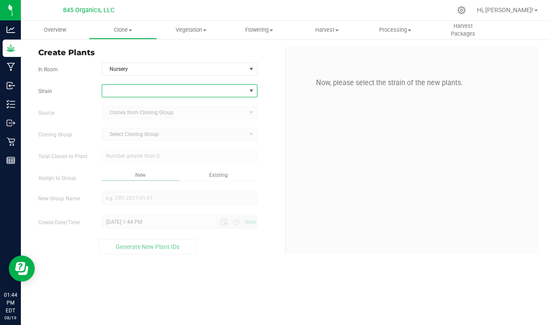
click at [127, 86] on span at bounding box center [174, 91] width 144 height 12
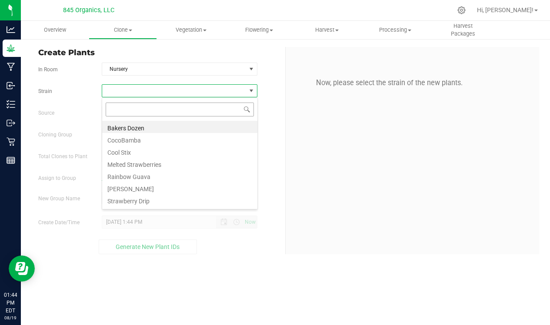
scroll to position [13, 156]
click at [147, 186] on li "[PERSON_NAME]" at bounding box center [179, 188] width 155 height 12
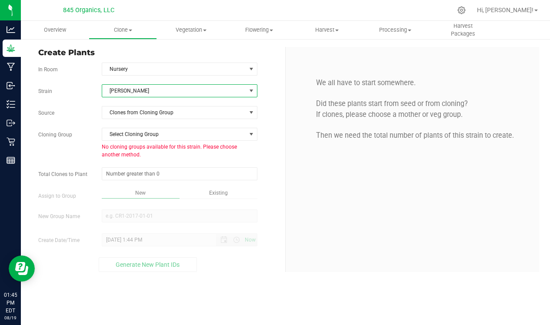
click at [189, 86] on span "[PERSON_NAME]" at bounding box center [174, 91] width 144 height 12
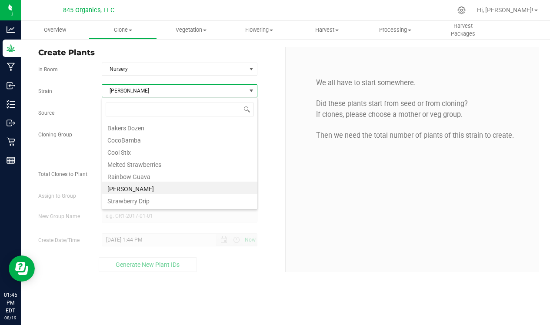
scroll to position [13, 156]
click at [189, 86] on span "[PERSON_NAME]" at bounding box center [174, 91] width 144 height 12
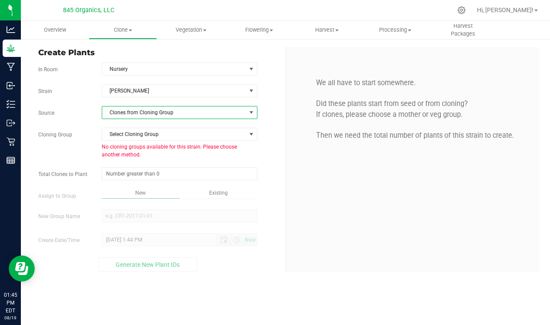
click at [174, 113] on span "Clones from Cloning Group" at bounding box center [174, 113] width 144 height 12
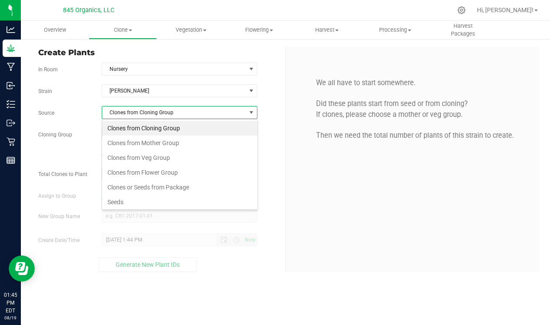
click at [174, 113] on span "Clones from Cloning Group" at bounding box center [174, 113] width 144 height 12
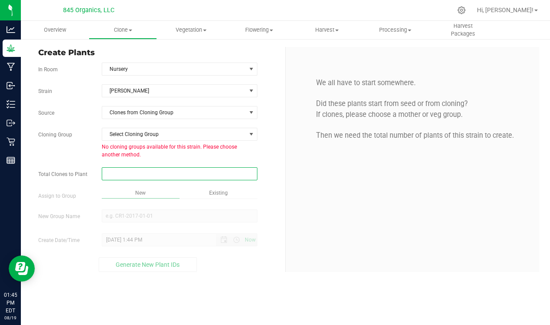
click at [167, 170] on span at bounding box center [180, 173] width 156 height 13
type input "5"
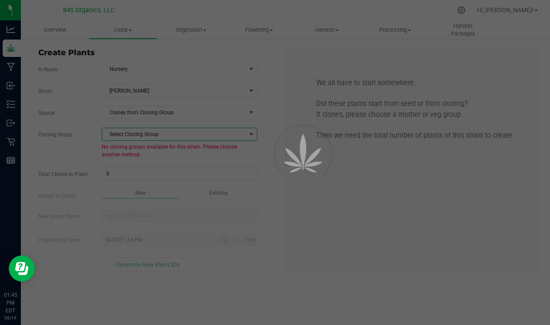
click at [190, 128] on div "Overview Clone Create plants Cloning groups Cloning plants Apply to plants Vege…" at bounding box center [285, 173] width 529 height 305
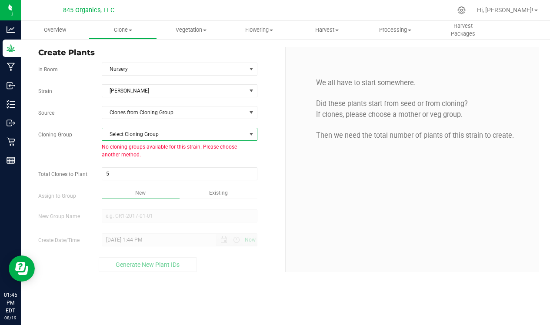
click at [168, 137] on span "Select Cloning Group" at bounding box center [174, 134] width 144 height 12
click at [171, 134] on span "Select Cloning Group" at bounding box center [174, 134] width 144 height 12
click at [177, 111] on span "Clones from Cloning Group" at bounding box center [174, 113] width 144 height 12
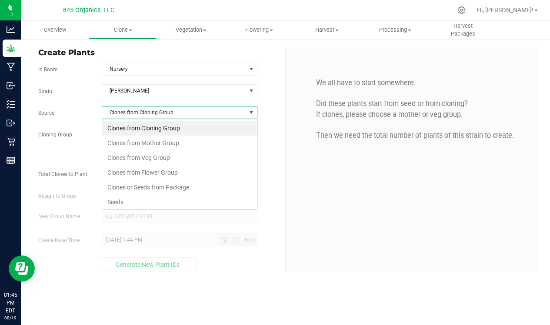
scroll to position [13, 156]
click at [171, 155] on li "Clones from Veg Group" at bounding box center [179, 158] width 155 height 15
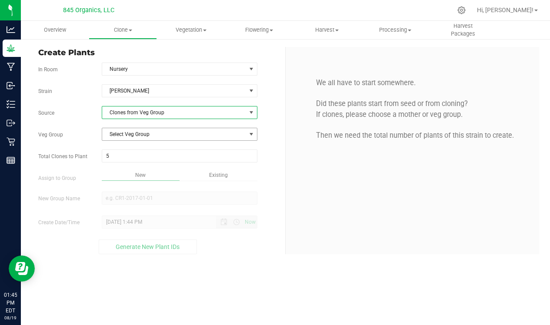
click at [174, 135] on span "Select Veg Group" at bounding box center [174, 134] width 144 height 12
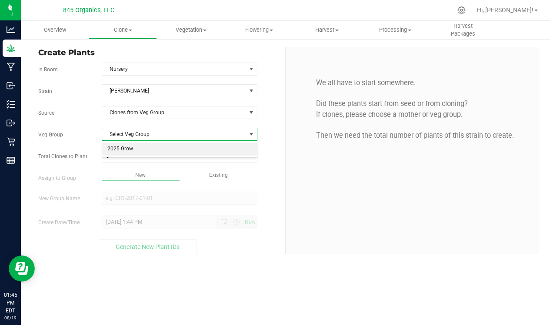
click at [168, 151] on li "2025 Grow" at bounding box center [179, 149] width 155 height 13
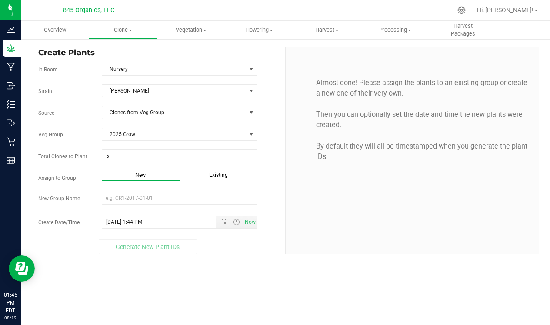
click at [208, 174] on div "Existing" at bounding box center [219, 176] width 78 height 10
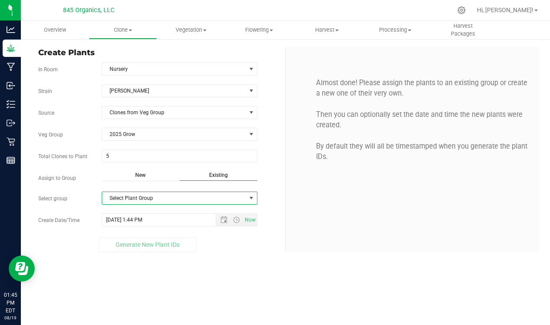
click at [204, 195] on span "Select Plant Group" at bounding box center [174, 198] width 144 height 12
click at [181, 213] on li "[DATE] Clones" at bounding box center [179, 213] width 155 height 13
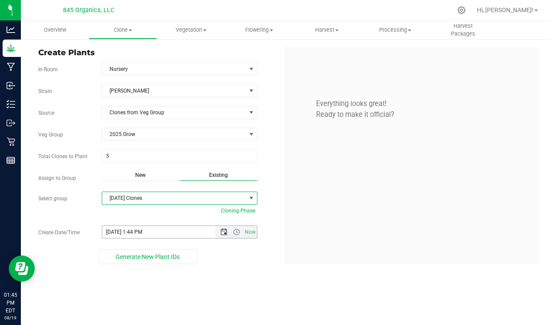
click at [224, 233] on span "Open the date view" at bounding box center [224, 232] width 7 height 7
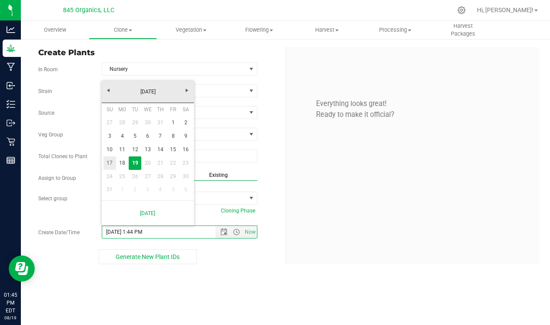
click at [114, 164] on link "17" at bounding box center [110, 163] width 13 height 13
type input "8/17/2025 1:44 PM"
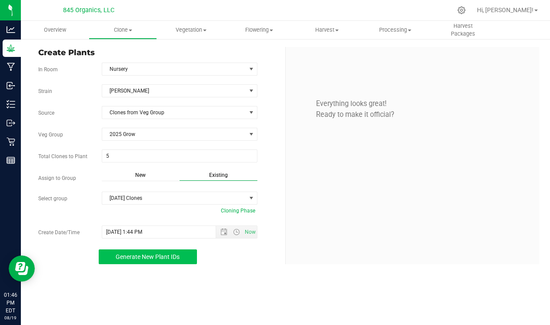
click at [197, 258] on button "Generate New Plant IDs" at bounding box center [148, 257] width 99 height 15
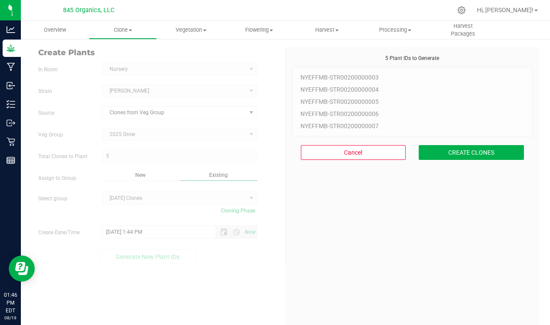
scroll to position [26, 0]
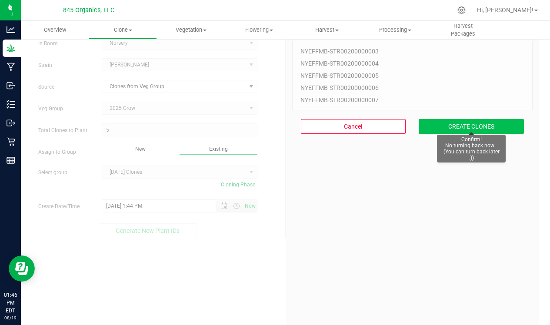
click at [448, 119] on button "CREATE CLONES" at bounding box center [471, 126] width 105 height 15
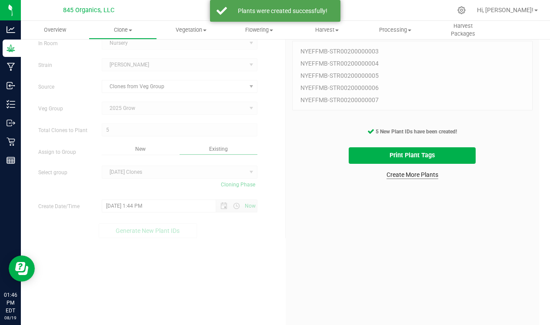
click at [406, 171] on link "Create More Plants" at bounding box center [413, 175] width 52 height 9
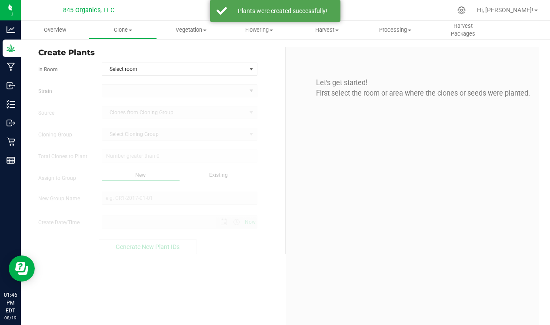
type input "8/19/2025 1:46 PM"
click at [133, 66] on span "Select room" at bounding box center [174, 69] width 144 height 12
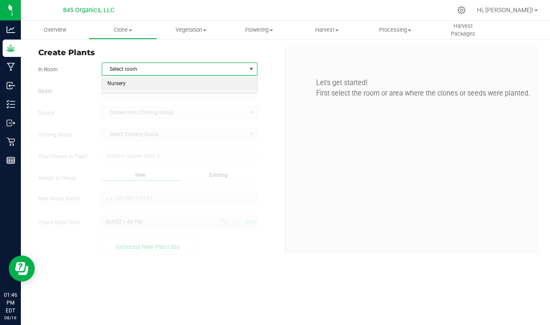
click at [135, 80] on li "Nursery" at bounding box center [179, 83] width 155 height 13
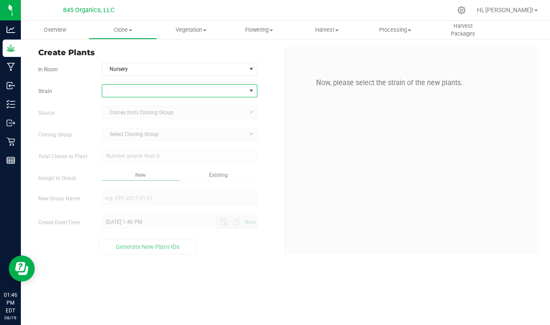
click at [136, 87] on span at bounding box center [174, 91] width 144 height 12
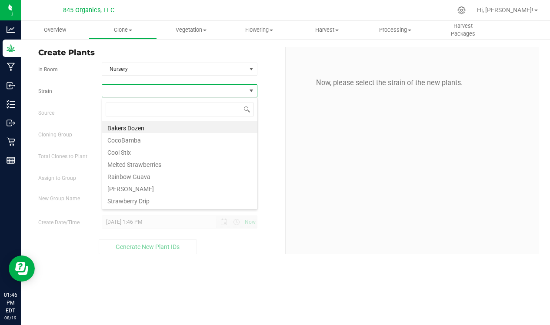
scroll to position [13, 156]
click at [144, 198] on li "Strawberry Drip" at bounding box center [179, 200] width 155 height 12
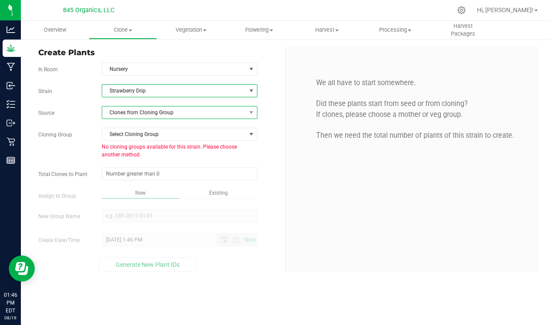
click at [154, 110] on span "Clones from Cloning Group" at bounding box center [174, 113] width 144 height 12
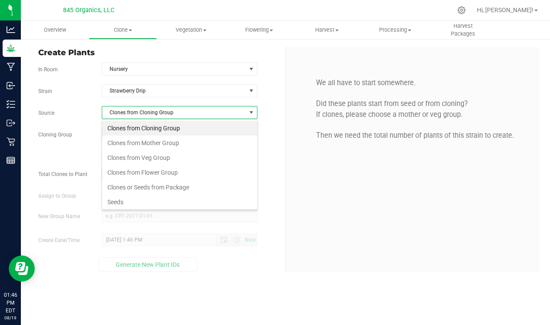
scroll to position [13, 156]
click at [158, 154] on li "Clones from Veg Group" at bounding box center [179, 158] width 155 height 15
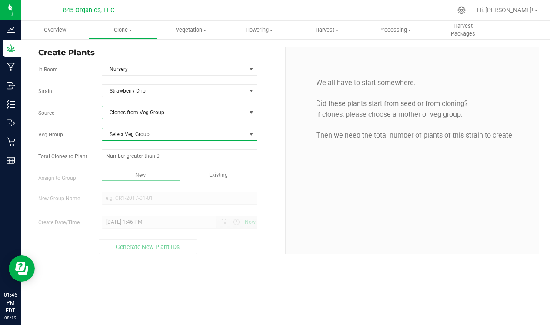
click at [159, 129] on span "Select Veg Group" at bounding box center [174, 134] width 144 height 12
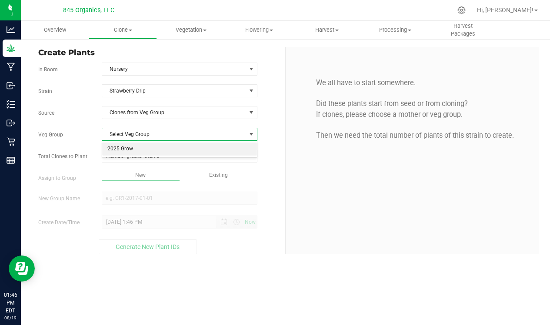
click at [143, 149] on li "2025 Grow" at bounding box center [179, 149] width 155 height 13
click at [156, 156] on span at bounding box center [180, 156] width 156 height 13
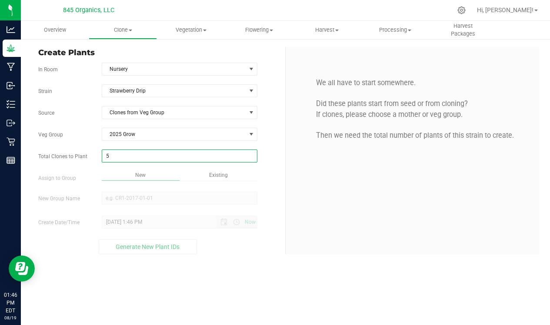
type input "5"
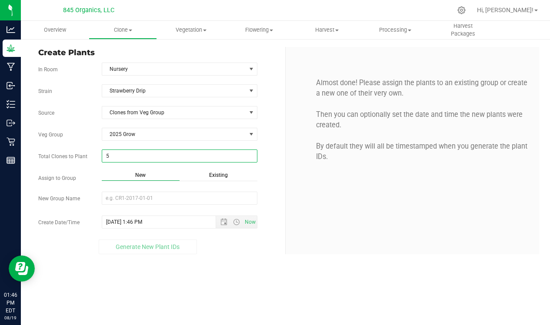
click at [215, 172] on span "Existing" at bounding box center [218, 175] width 19 height 6
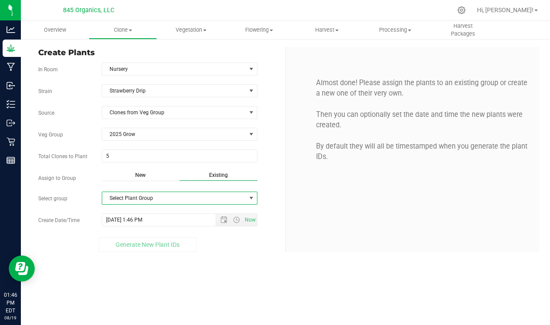
click at [142, 196] on span "Select Plant Group" at bounding box center [174, 198] width 144 height 12
click at [144, 210] on li "[DATE] Clones" at bounding box center [179, 213] width 155 height 13
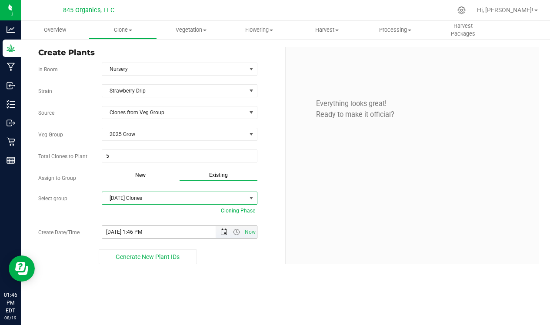
click at [227, 236] on span "Open the date view" at bounding box center [224, 232] width 7 height 7
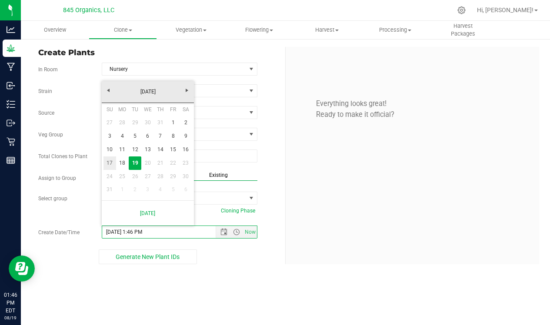
click at [111, 163] on link "17" at bounding box center [110, 163] width 13 height 13
type input "8/17/2025 1:46 PM"
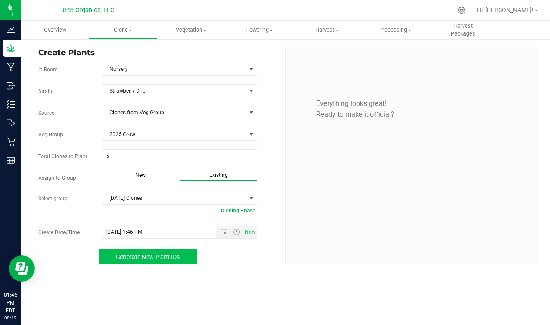
click at [169, 258] on span "Generate New Plant IDs" at bounding box center [148, 257] width 64 height 7
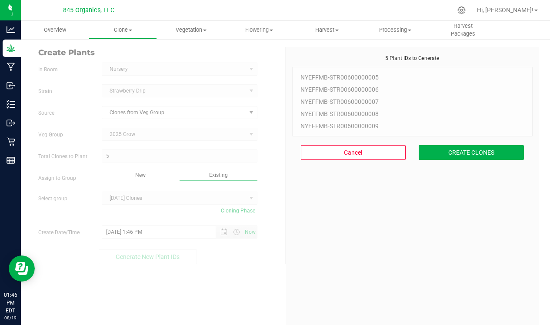
scroll to position [26, 0]
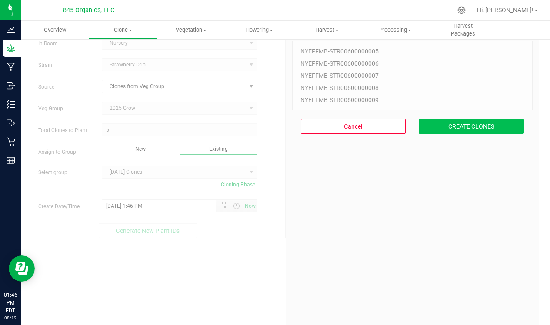
click at [434, 124] on button "CREATE CLONES" at bounding box center [471, 126] width 105 height 15
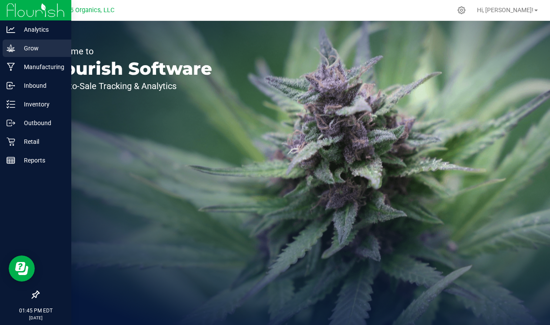
click at [38, 46] on p "Grow" at bounding box center [41, 48] width 52 height 10
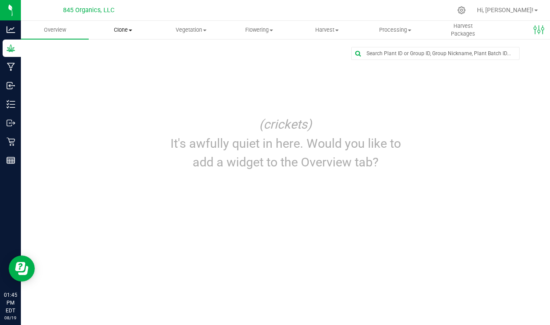
click at [128, 35] on uib-tab-heading "Clone Create plants Cloning groups Cloning plants Apply to plants" at bounding box center [122, 29] width 67 height 17
click at [129, 61] on span "Cloning groups" at bounding box center [122, 62] width 66 height 7
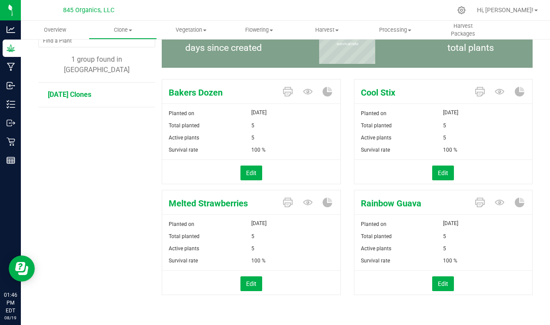
click at [95, 90] on li "[DATE] Clones" at bounding box center [98, 95] width 101 height 24
click at [91, 90] on span "[DATE] Clones" at bounding box center [70, 94] width 44 height 8
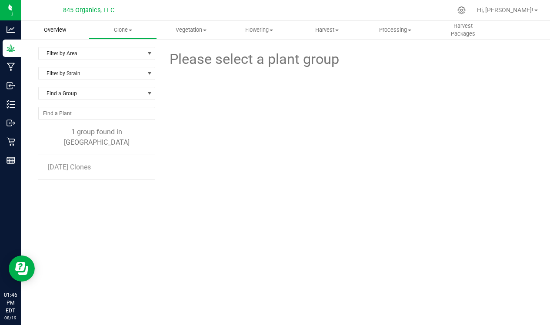
click at [66, 35] on uib-tab-heading "Overview" at bounding box center [55, 30] width 68 height 18
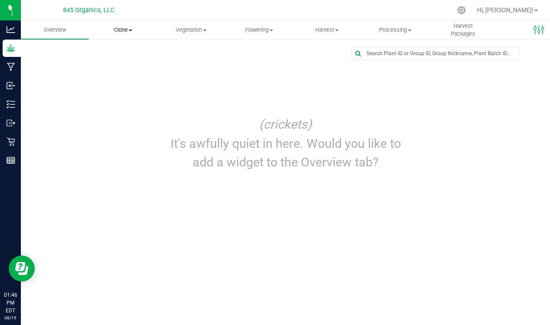
click at [121, 25] on uib-tab-heading "Clone Create plants Cloning groups Cloning plants Apply to plants" at bounding box center [122, 29] width 67 height 17
click at [133, 71] on span "Cloning plants" at bounding box center [121, 73] width 64 height 7
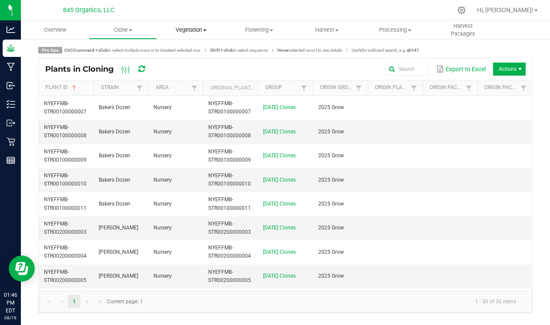
click at [200, 31] on span "Vegetation" at bounding box center [190, 30] width 67 height 8
click at [190, 60] on span "Veg plants" at bounding box center [184, 62] width 54 height 7
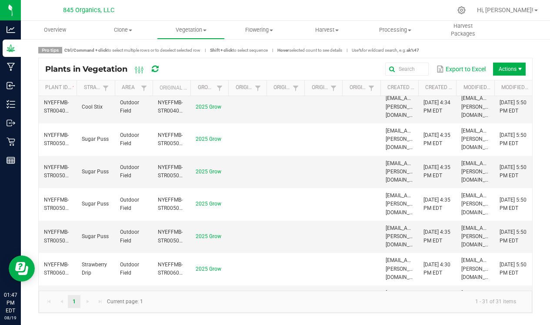
scroll to position [298, 0]
click at [467, 68] on button "Export to Excel" at bounding box center [461, 69] width 54 height 15
click at [505, 72] on span "Actions" at bounding box center [509, 69] width 33 height 13
click at [499, 45] on div "Pro tips Ctrl/Command + click to select multiple rows or to deselect selected r…" at bounding box center [285, 180] width 529 height 284
